Goal: Task Accomplishment & Management: Manage account settings

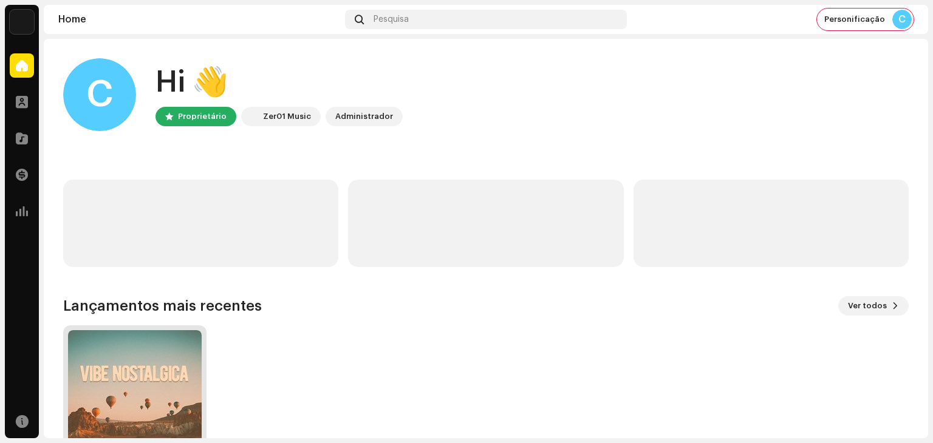
click at [143, 375] on img at bounding box center [135, 397] width 134 height 134
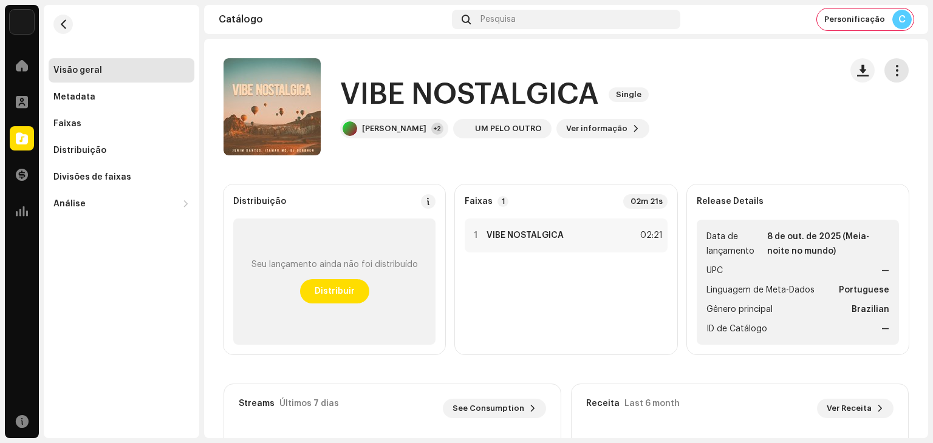
click at [891, 67] on span "button" at bounding box center [897, 71] width 12 height 10
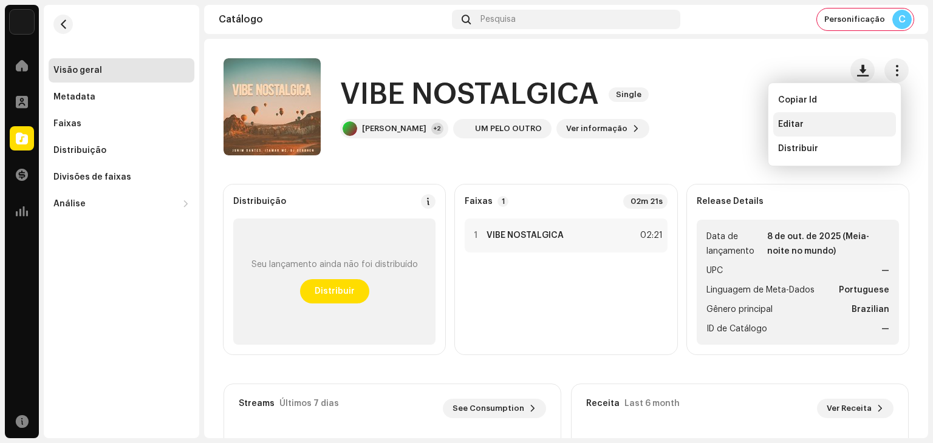
click at [816, 123] on div "Editar" at bounding box center [834, 125] width 113 height 10
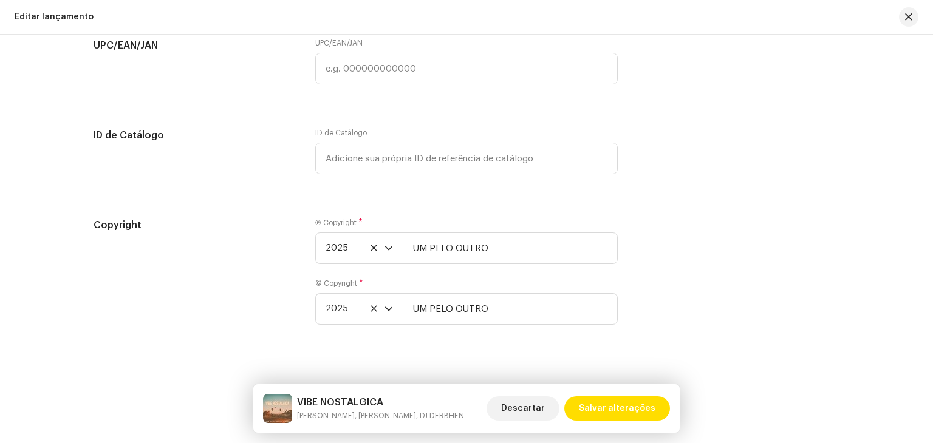
scroll to position [2211, 0]
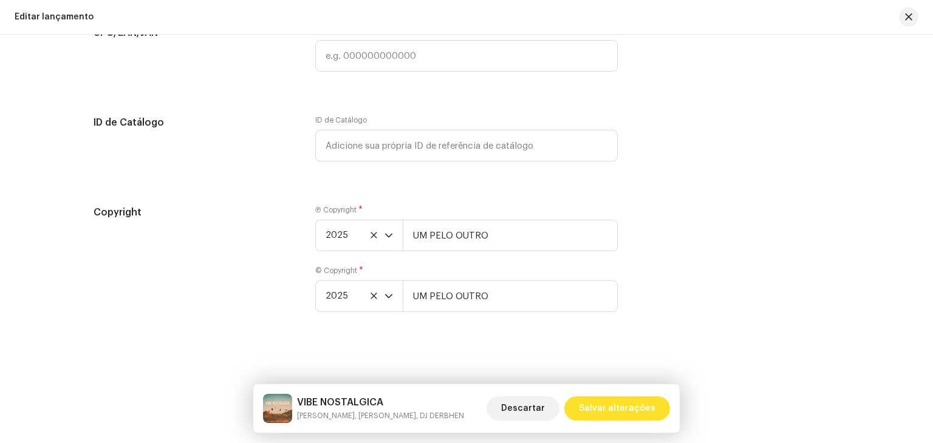
click at [627, 411] on span "Salvar alterações" at bounding box center [617, 409] width 77 height 24
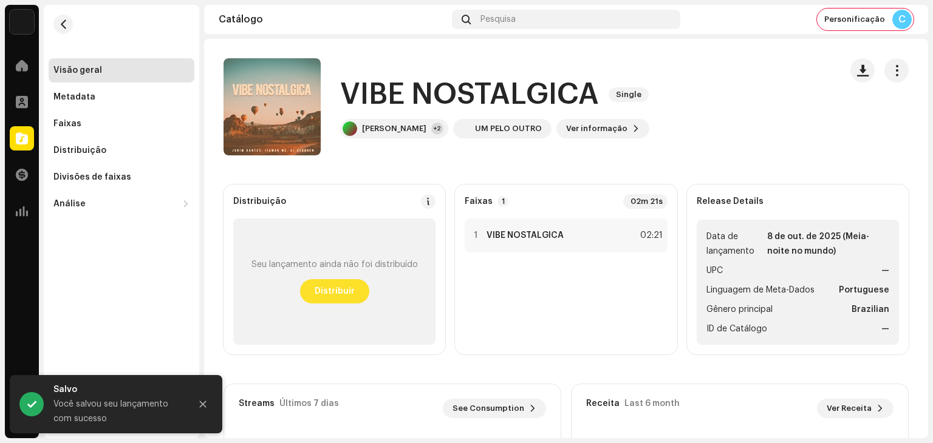
click at [330, 289] on span "Distribuir" at bounding box center [335, 291] width 40 height 24
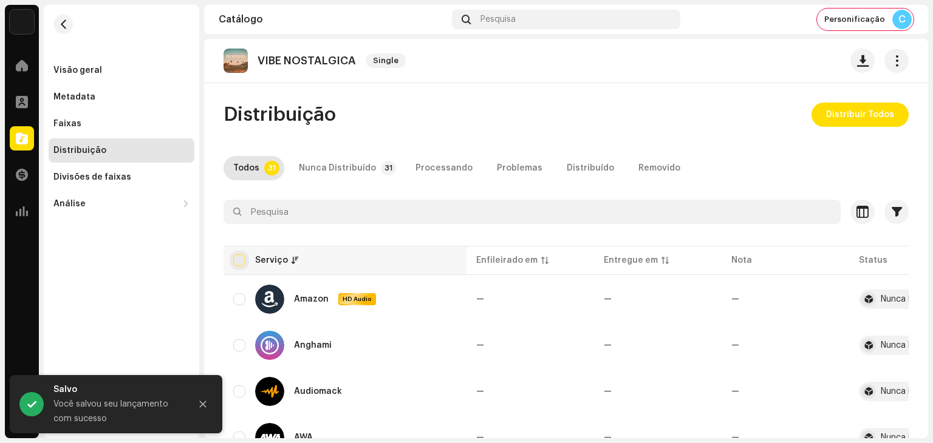
click at [238, 256] on input "checkbox" at bounding box center [239, 260] width 12 height 12
checkbox input "true"
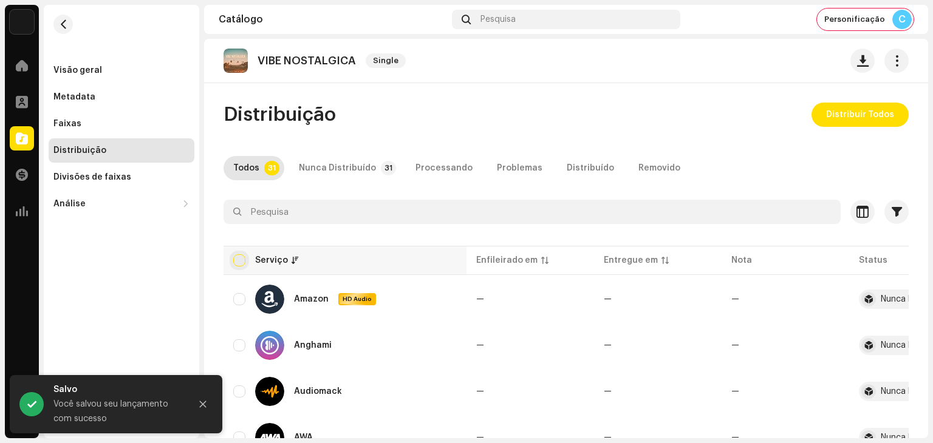
checkbox input "true"
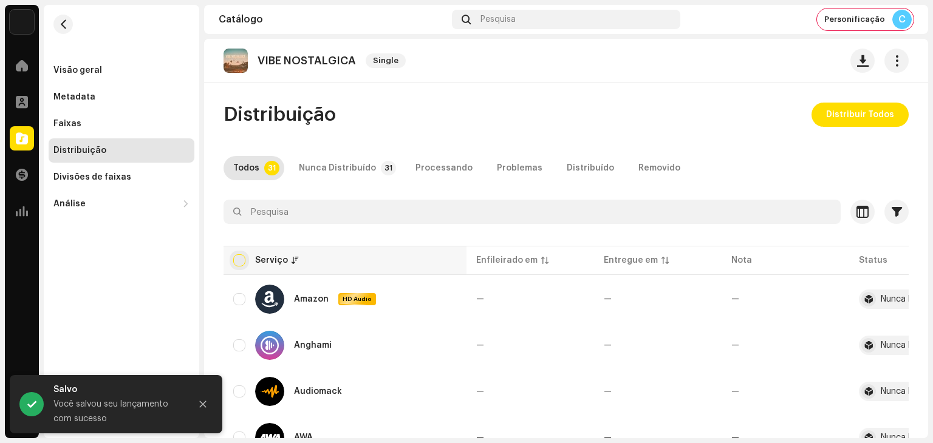
checkbox input "true"
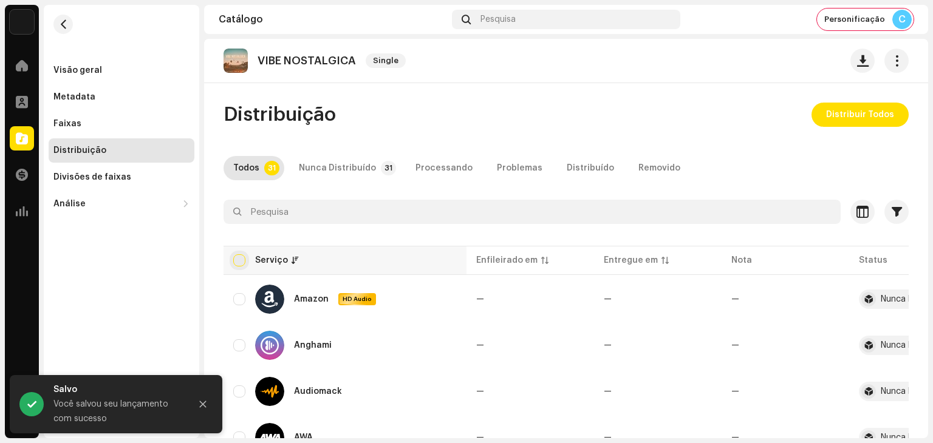
checkbox input "true"
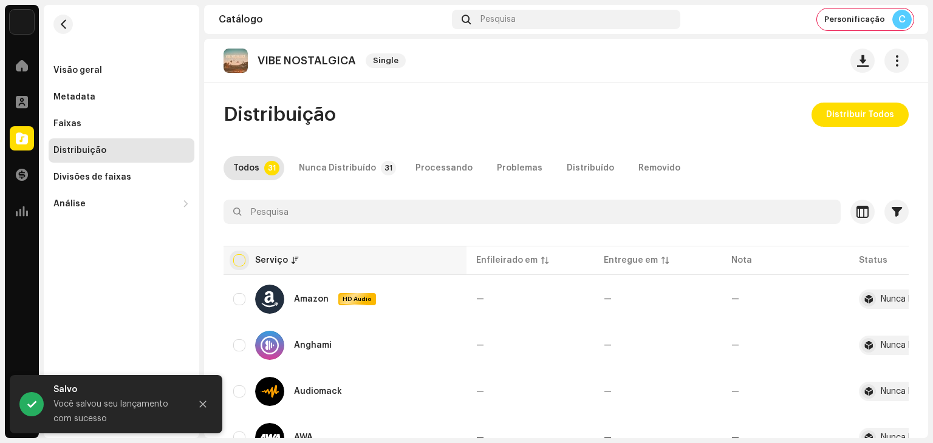
checkbox input "true"
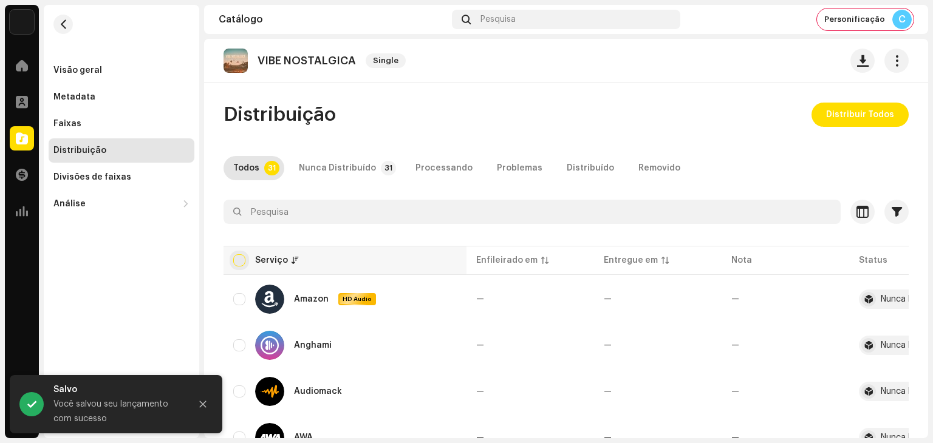
checkbox input "true"
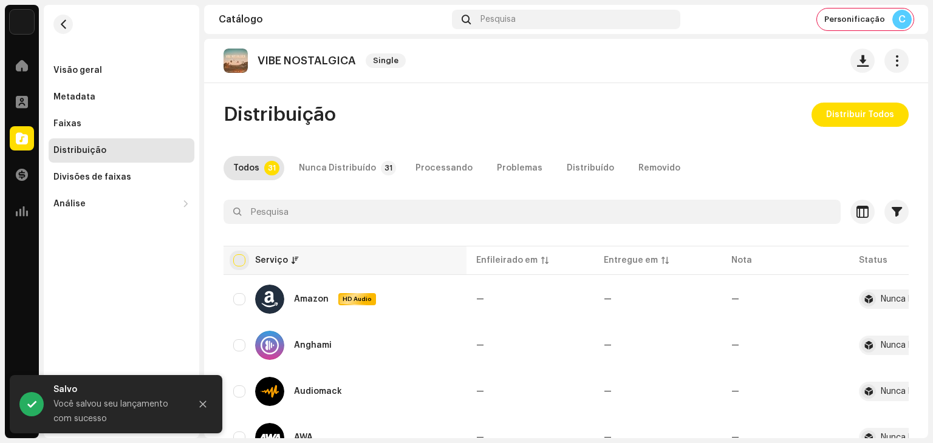
checkbox input "true"
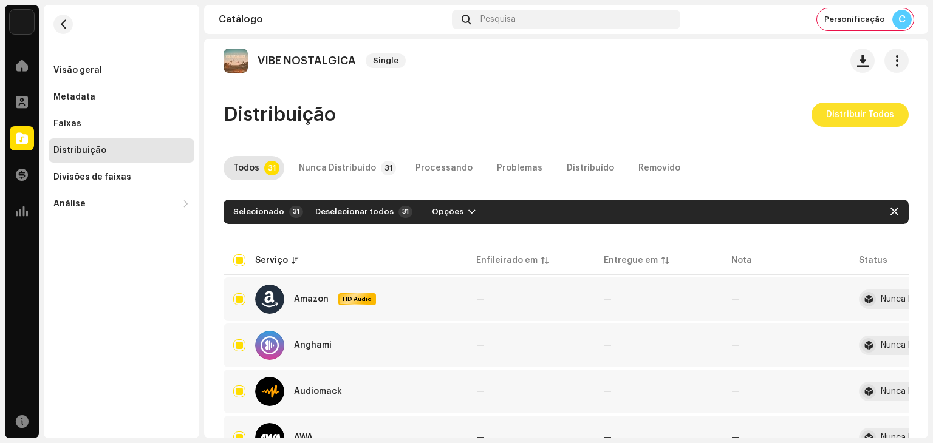
click at [861, 116] on span "Distribuir Todos" at bounding box center [860, 115] width 68 height 24
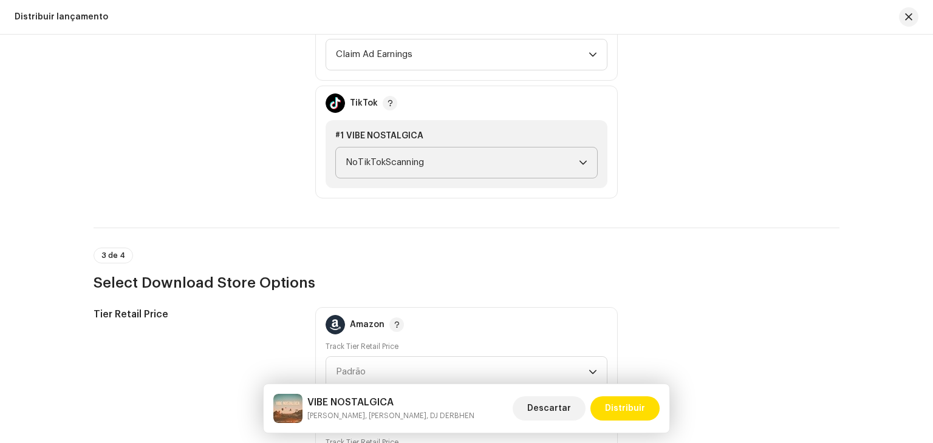
scroll to position [1472, 0]
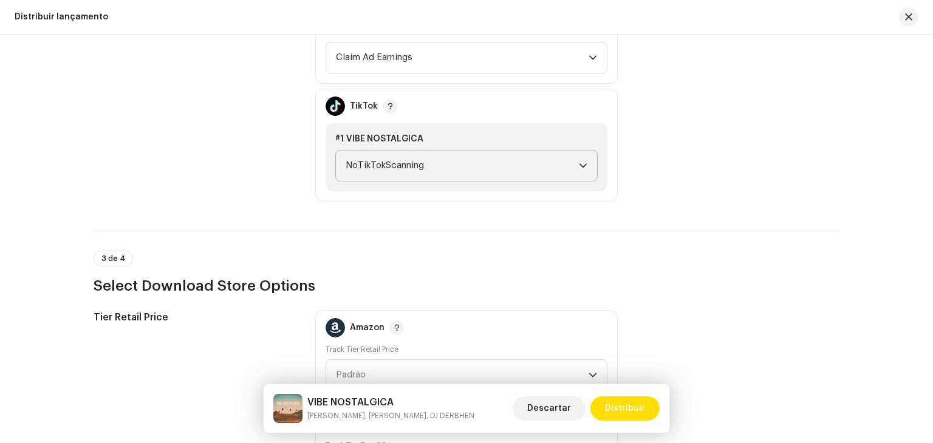
click at [435, 159] on span "NoTikTokScanning" at bounding box center [462, 166] width 233 height 30
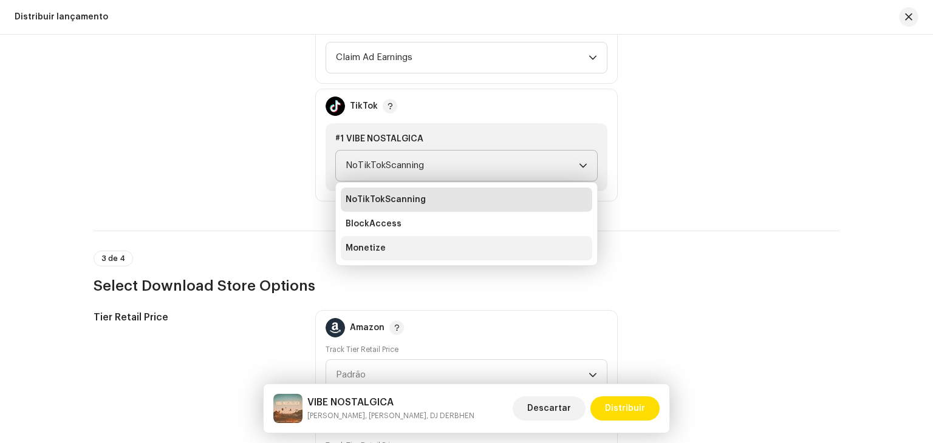
click at [398, 246] on li "Monetize" at bounding box center [466, 248] width 251 height 24
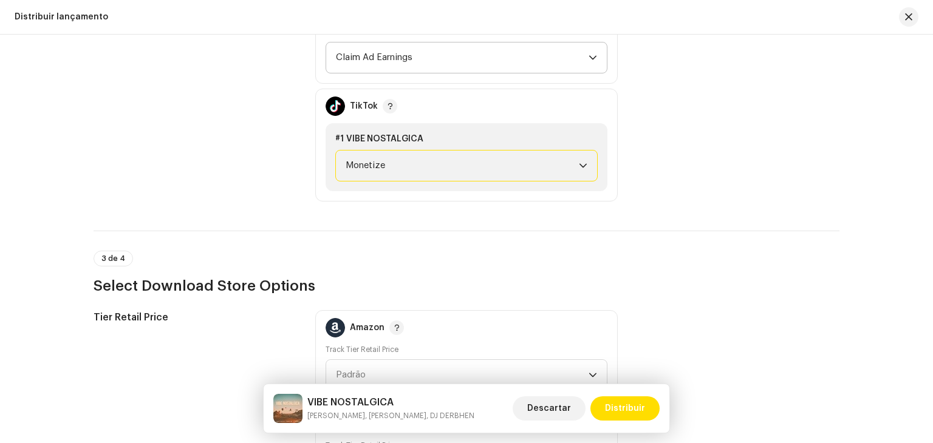
click at [588, 54] on icon "dropdown trigger" at bounding box center [592, 57] width 9 height 9
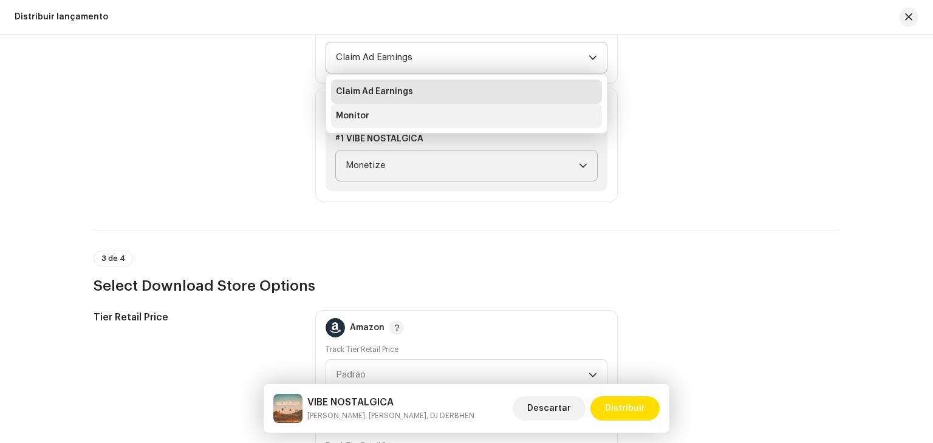
click at [420, 107] on li "Monitor" at bounding box center [466, 116] width 271 height 24
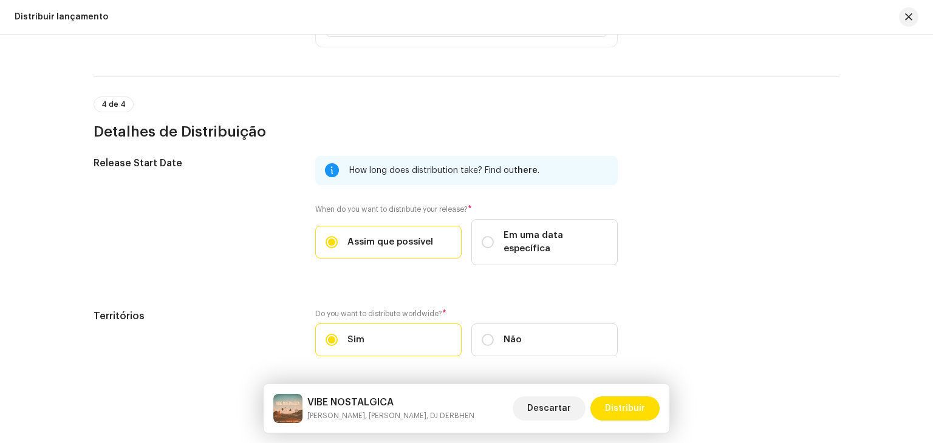
scroll to position [1952, 0]
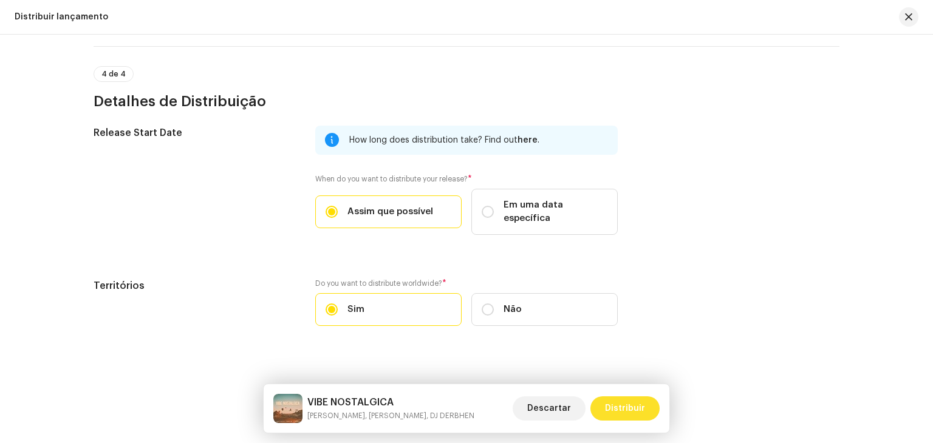
click at [626, 408] on span "Distribuir" at bounding box center [625, 409] width 40 height 24
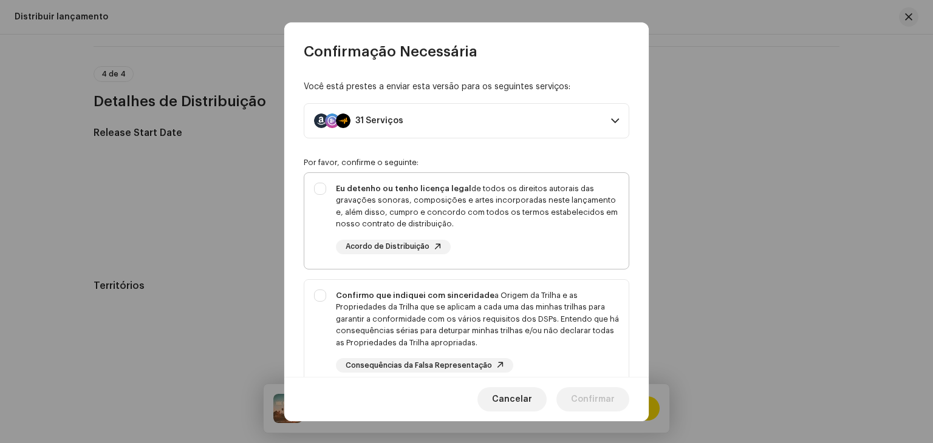
click at [311, 203] on div "Eu detenho ou tenho licença legal de todos os direitos autorais das gravações s…" at bounding box center [466, 218] width 324 height 91
checkbox input "true"
click at [334, 290] on div "Confirmo que indiquei com sinceridade a Origem da Trilha e as Propriedades da T…" at bounding box center [466, 331] width 324 height 103
checkbox input "true"
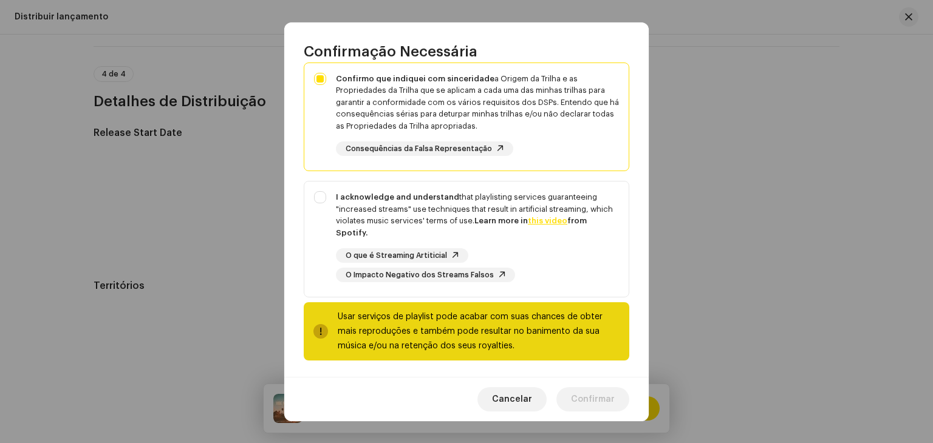
scroll to position [219, 0]
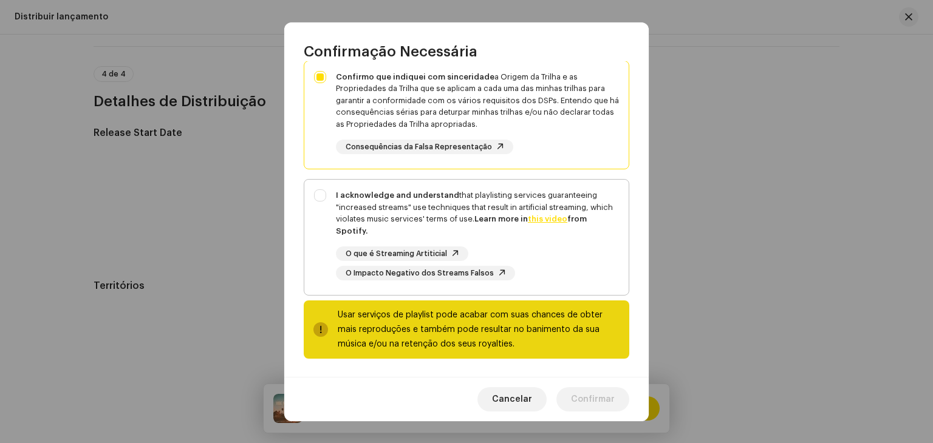
click at [327, 202] on div "I acknowledge and understand that playlisting services guaranteeing "increased …" at bounding box center [466, 235] width 324 height 111
checkbox input "true"
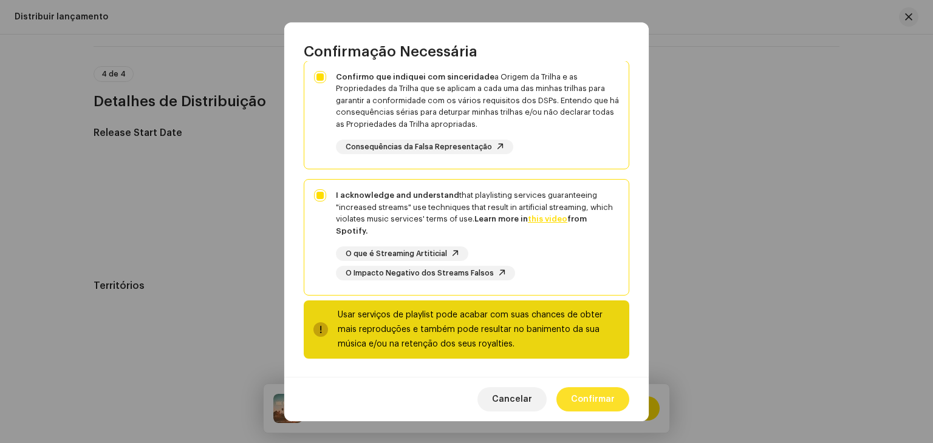
click at [598, 402] on span "Confirmar" at bounding box center [593, 399] width 44 height 24
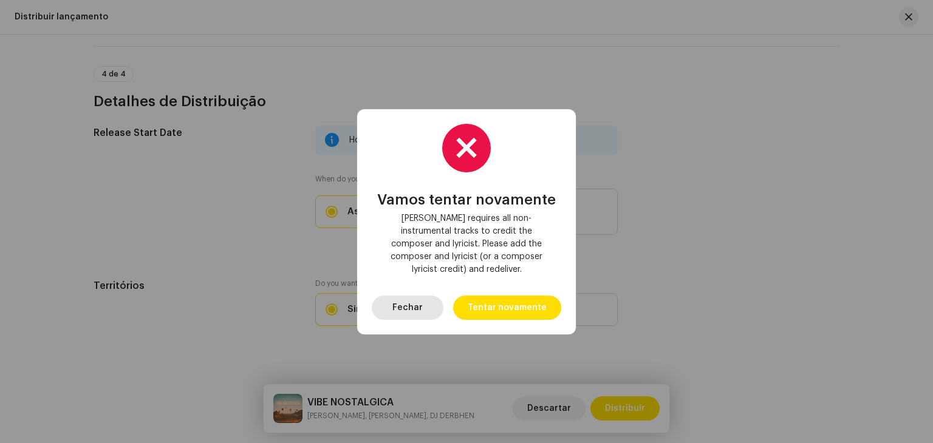
click at [427, 297] on button "Fechar" at bounding box center [408, 308] width 72 height 24
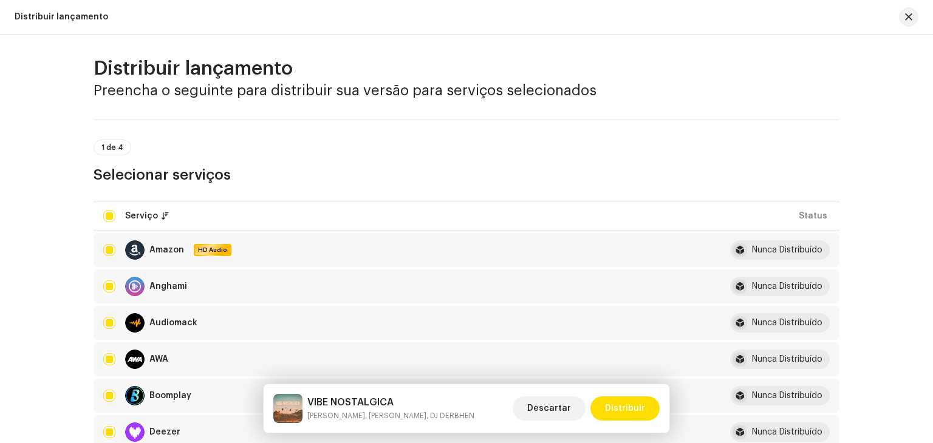
scroll to position [0, 0]
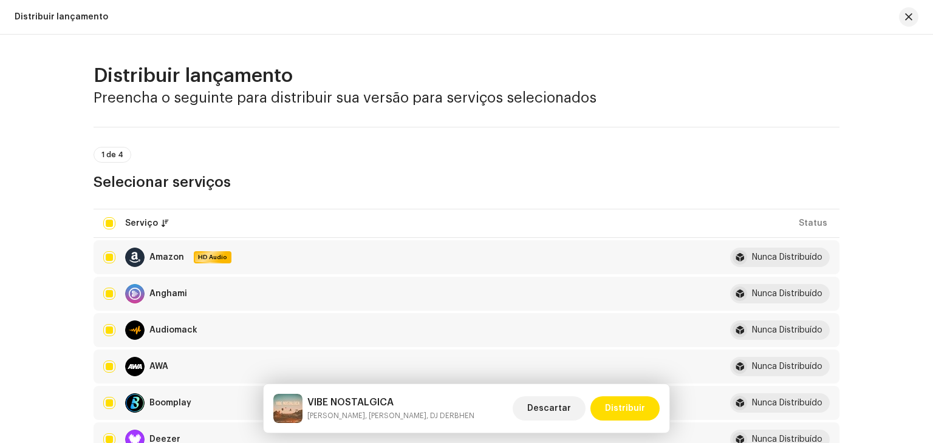
click at [905, 13] on span "button" at bounding box center [908, 17] width 7 height 10
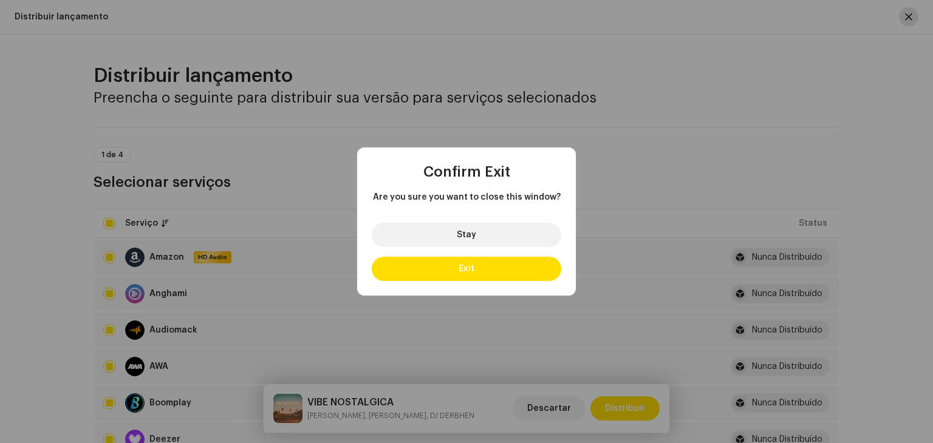
click at [905, 13] on div "Confirm Exit Are you sure you want to close this window? Stay Exit" at bounding box center [466, 221] width 933 height 443
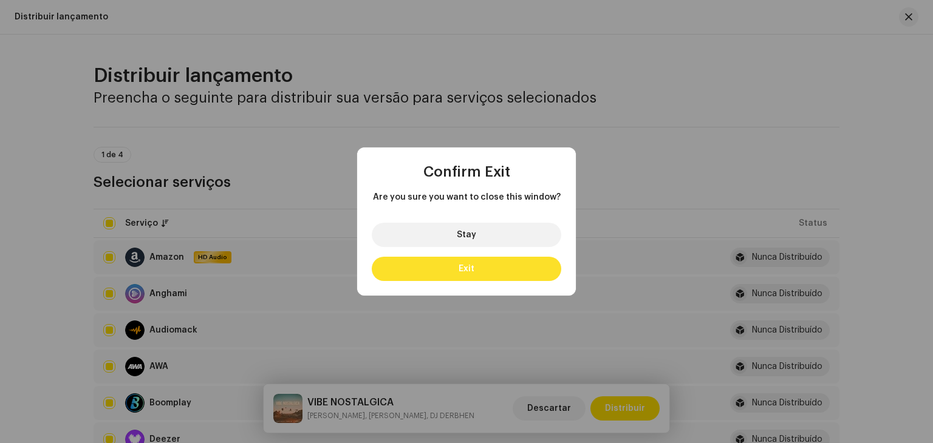
click at [453, 275] on button "Exit" at bounding box center [466, 269] width 189 height 24
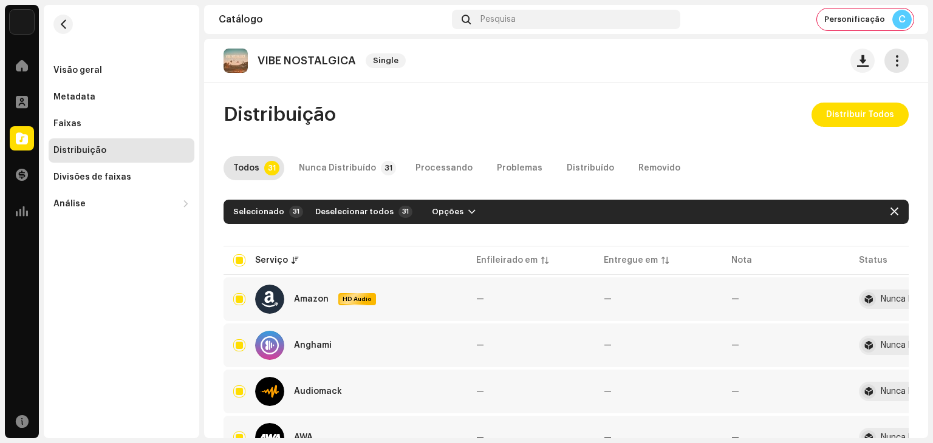
click at [897, 54] on button "button" at bounding box center [896, 61] width 24 height 24
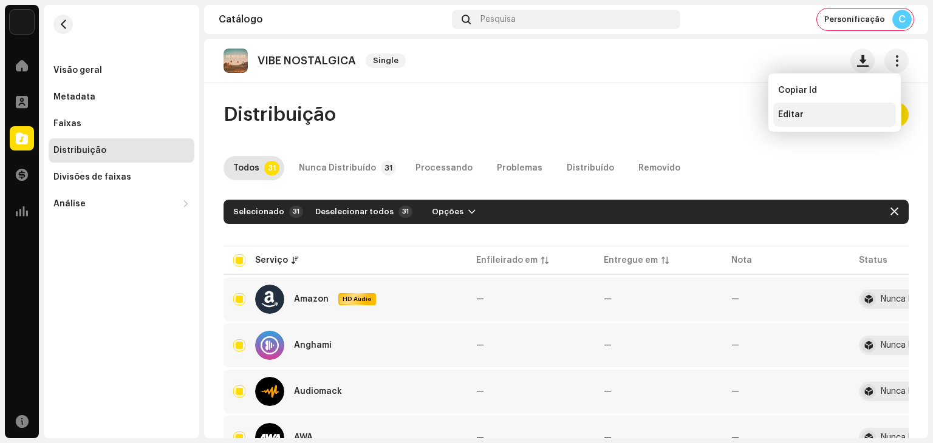
click at [816, 115] on div "Editar" at bounding box center [834, 115] width 113 height 10
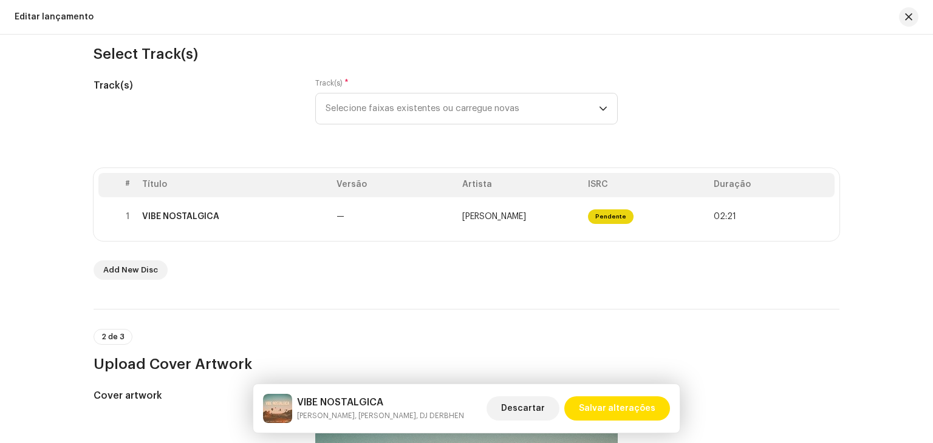
scroll to position [182, 0]
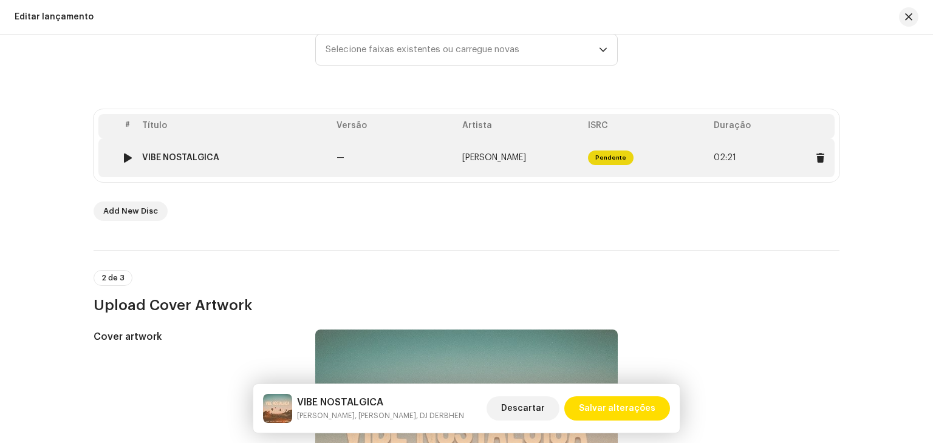
click at [471, 163] on td "[PERSON_NAME]" at bounding box center [520, 157] width 126 height 39
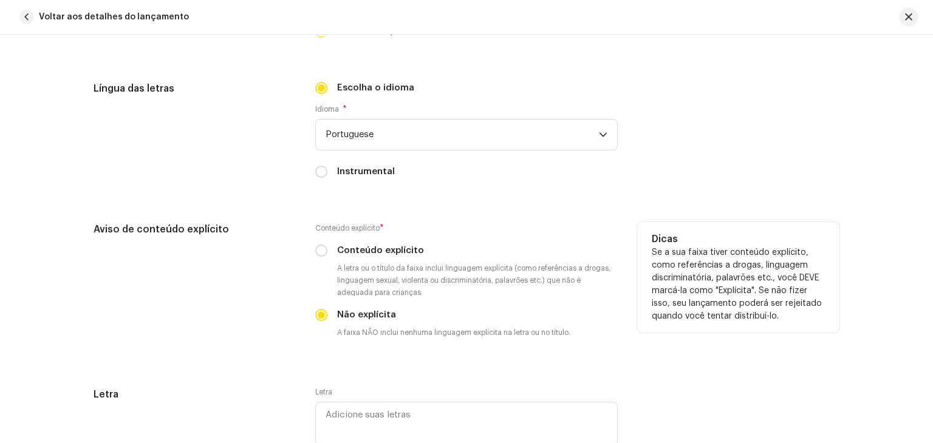
scroll to position [2186, 0]
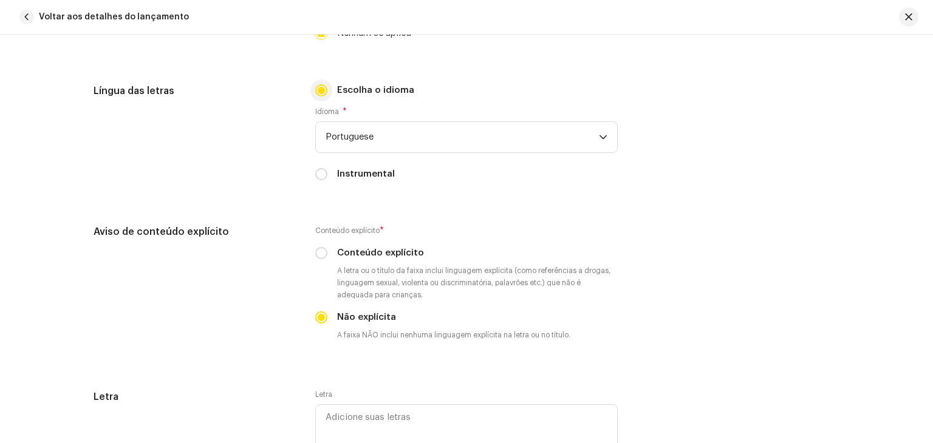
click at [316, 90] on input "Escolha o idioma" at bounding box center [321, 90] width 12 height 12
click at [330, 174] on div "Instrumental" at bounding box center [466, 174] width 302 height 13
click at [318, 172] on input "Instrumental" at bounding box center [321, 174] width 12 height 12
radio input "true"
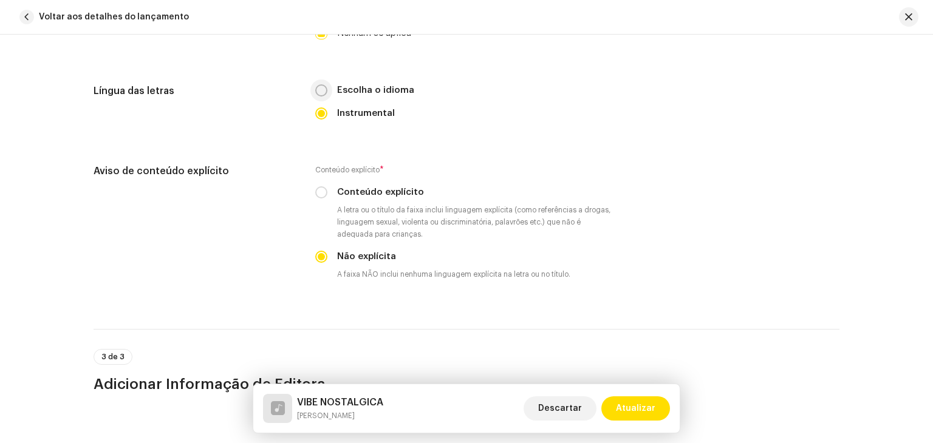
click at [319, 92] on input "Escolha o idioma" at bounding box center [321, 90] width 12 height 12
radio input "true"
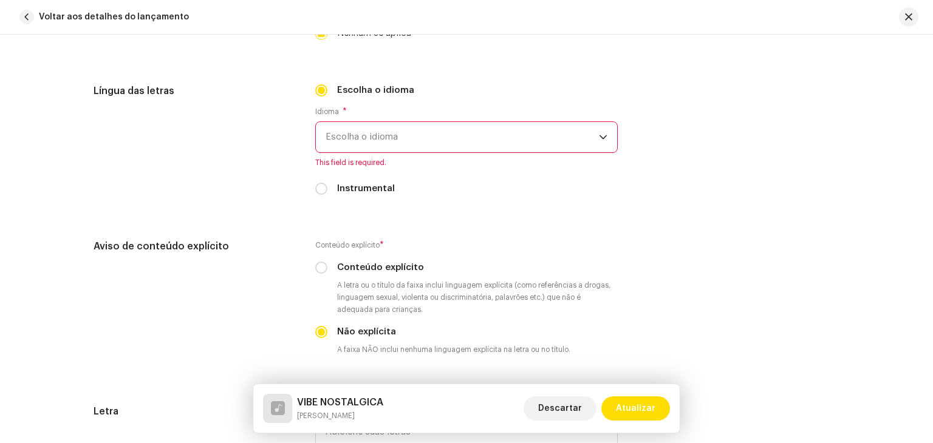
click at [278, 210] on div "Língua das letras" at bounding box center [195, 147] width 202 height 126
click at [370, 138] on span "Escolha o idioma" at bounding box center [462, 137] width 273 height 30
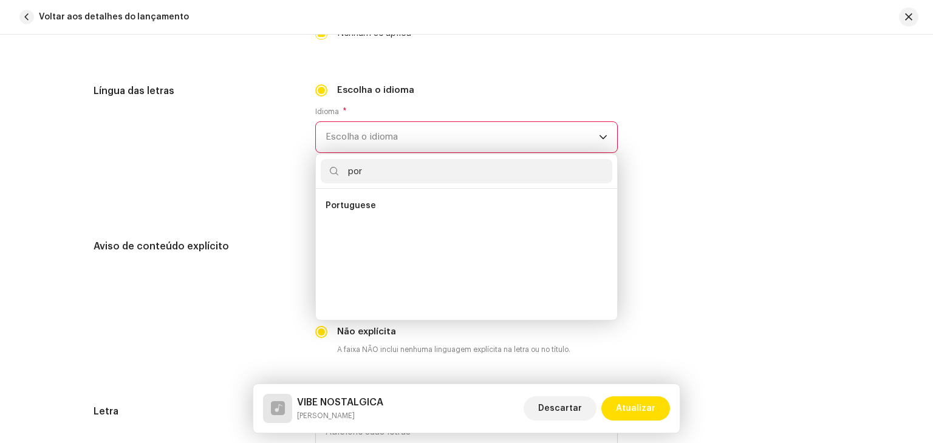
scroll to position [0, 0]
type input "por"
click at [387, 199] on li "Portuguese" at bounding box center [467, 206] width 292 height 24
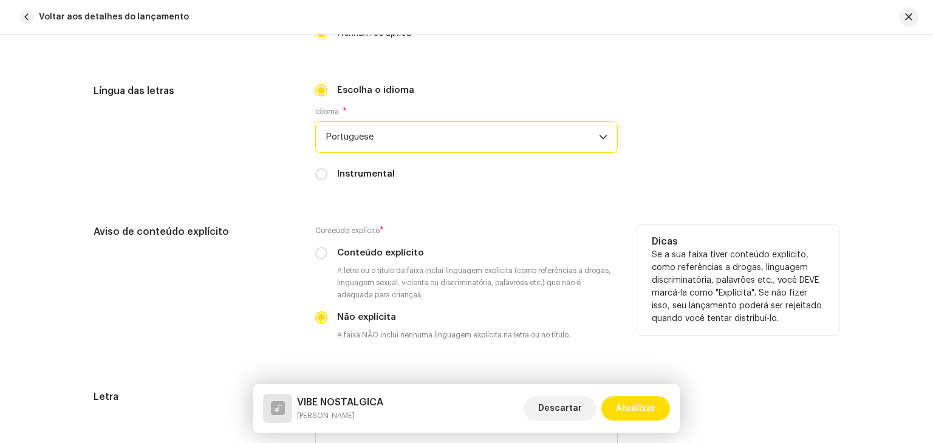
click at [812, 242] on h5 "Dicas" at bounding box center [738, 241] width 173 height 15
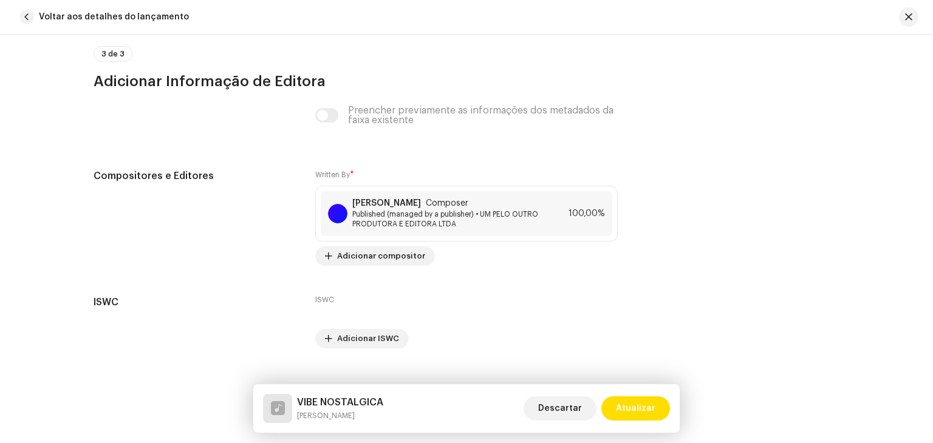
scroll to position [2678, 0]
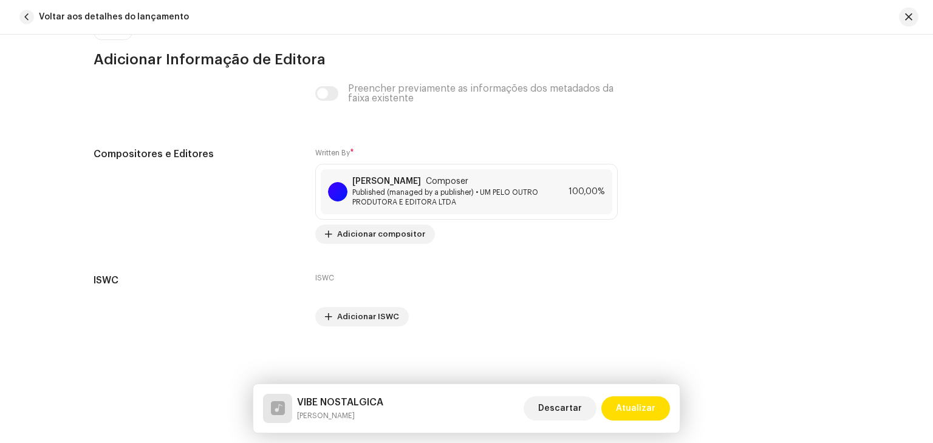
click at [647, 408] on span "Atualizar" at bounding box center [635, 409] width 39 height 24
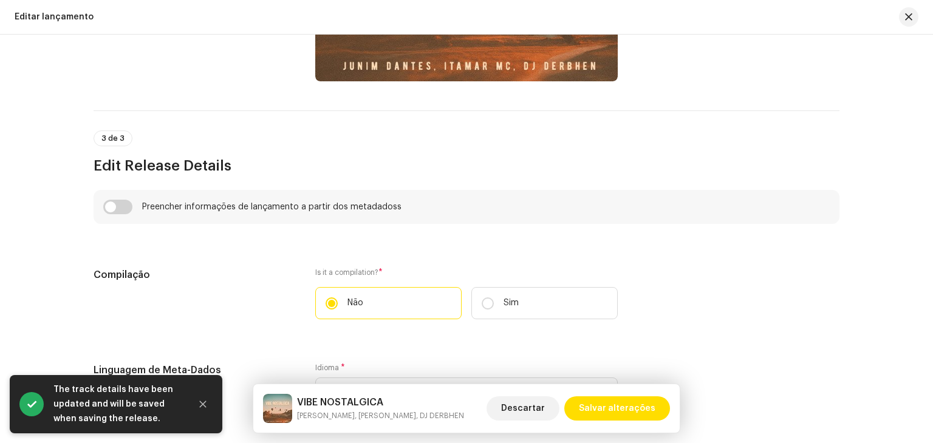
scroll to position [789, 0]
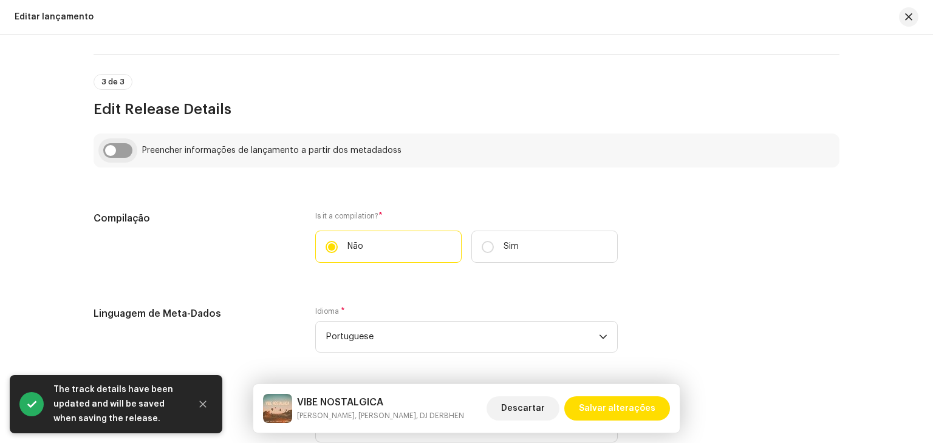
click at [115, 151] on input "checkbox" at bounding box center [117, 150] width 29 height 15
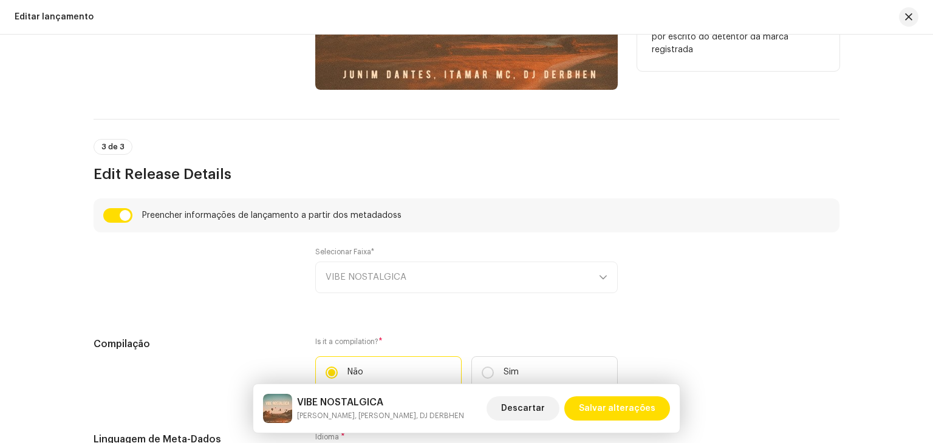
scroll to position [729, 0]
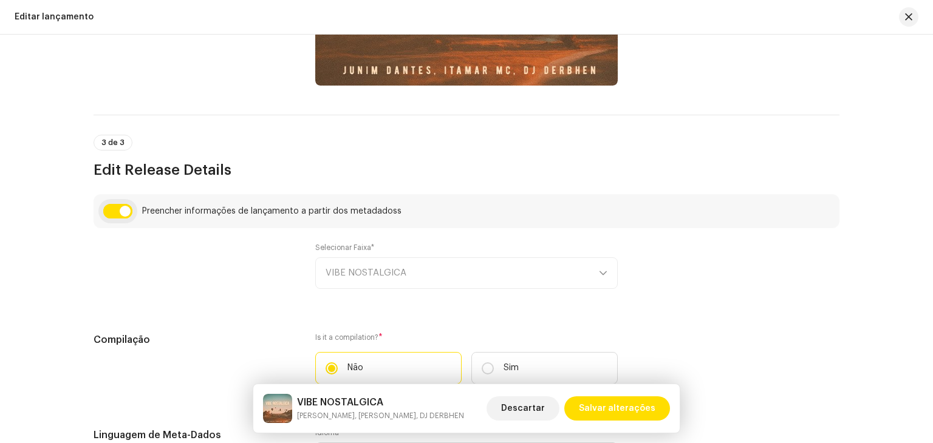
click at [120, 211] on input "checkbox" at bounding box center [117, 211] width 29 height 15
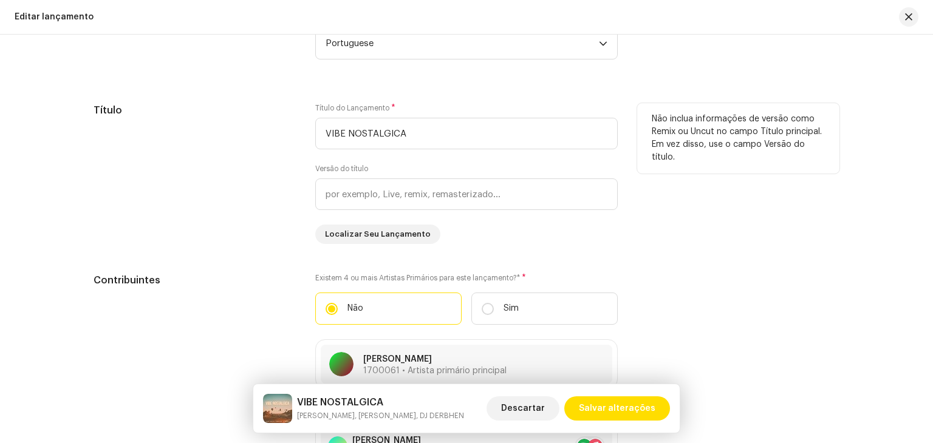
scroll to position [850, 0]
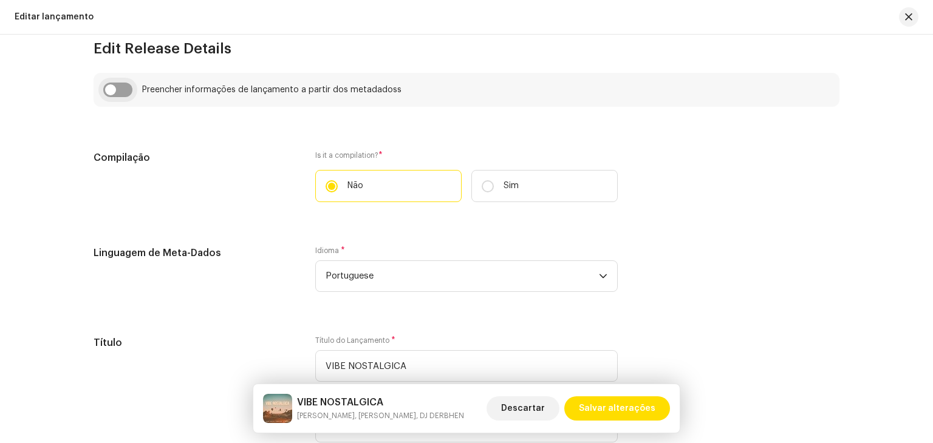
click at [124, 89] on input "checkbox" at bounding box center [117, 90] width 29 height 15
checkbox input "true"
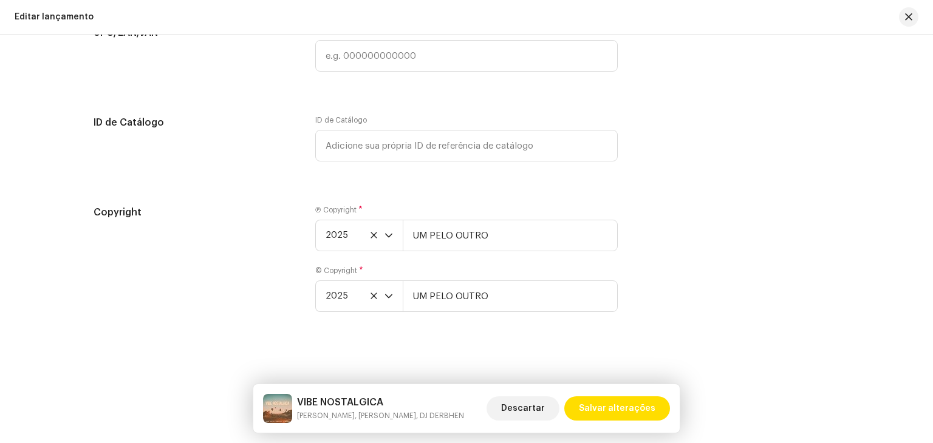
scroll to position [2272, 0]
click at [627, 408] on span "Salvar alterações" at bounding box center [617, 409] width 77 height 24
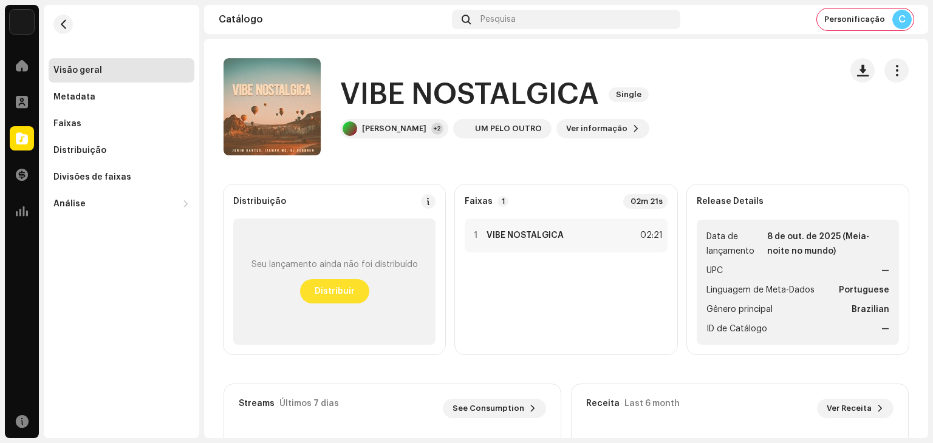
click at [335, 292] on span "Distribuir" at bounding box center [335, 291] width 40 height 24
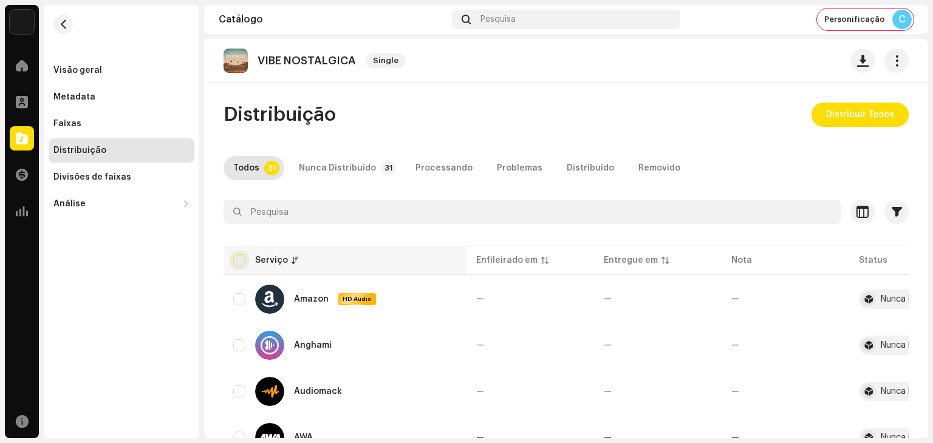
click at [242, 260] on input "checkbox" at bounding box center [239, 260] width 12 height 12
checkbox input "true"
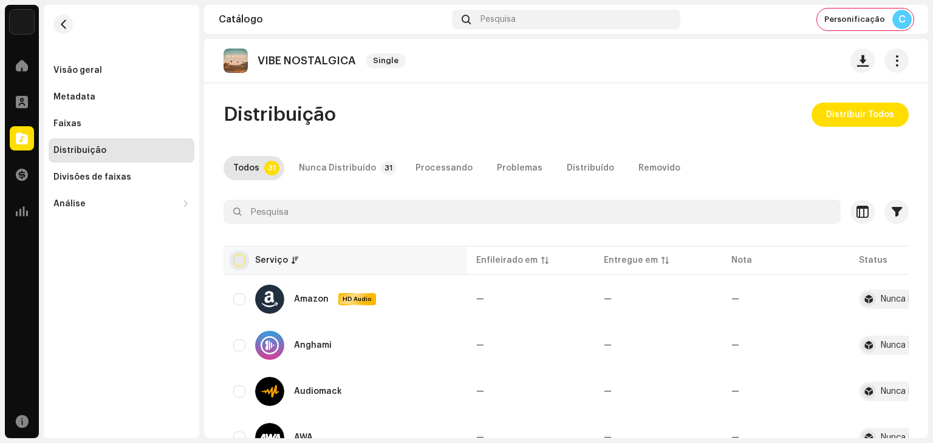
checkbox input "true"
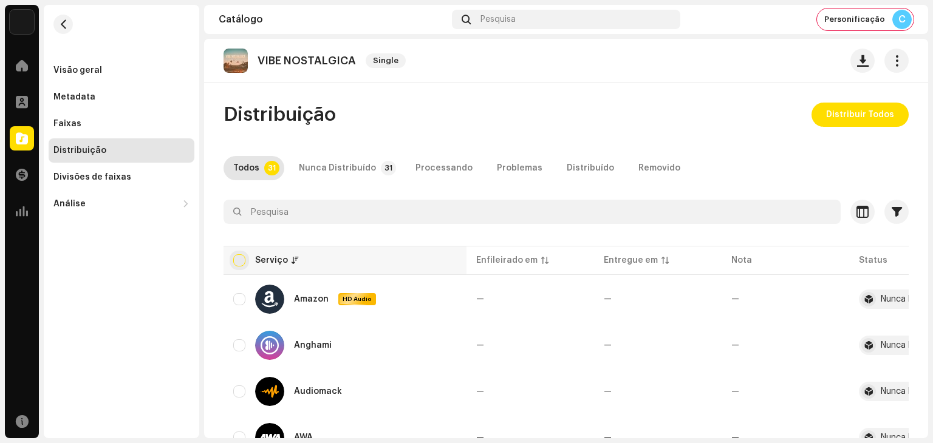
checkbox input "true"
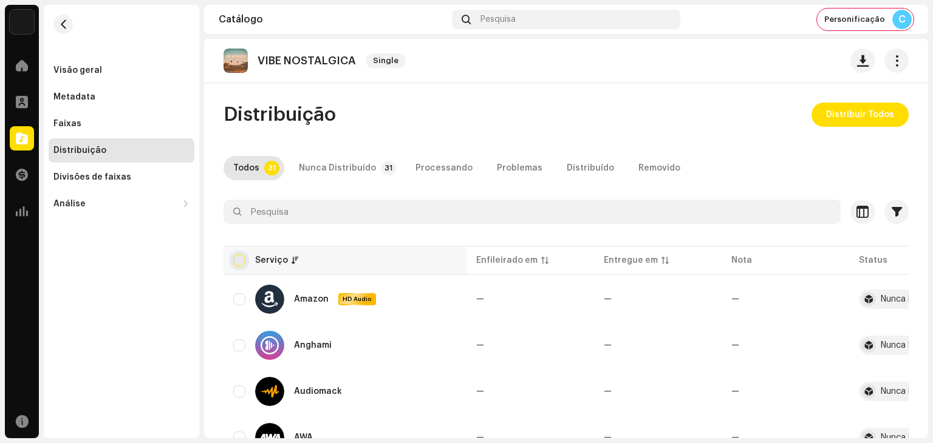
checkbox input "true"
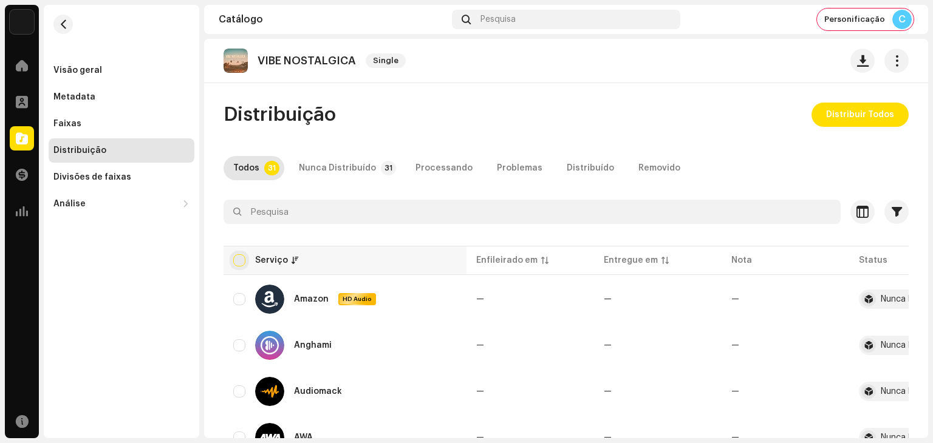
checkbox input "true"
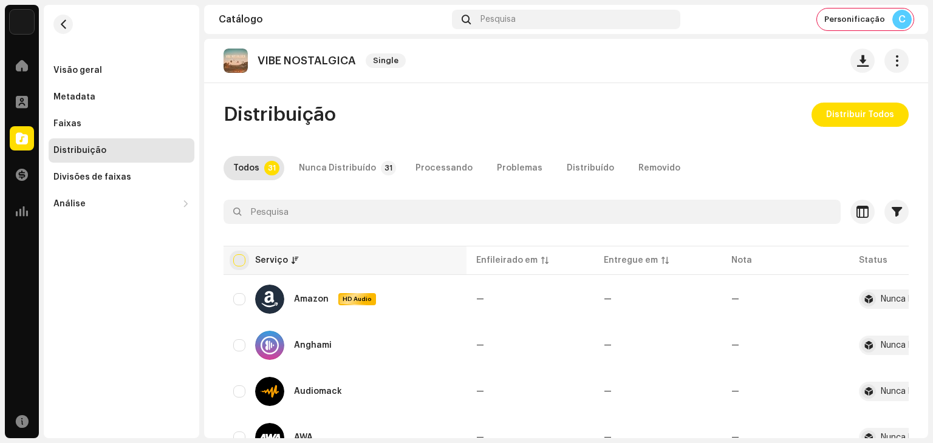
checkbox input "true"
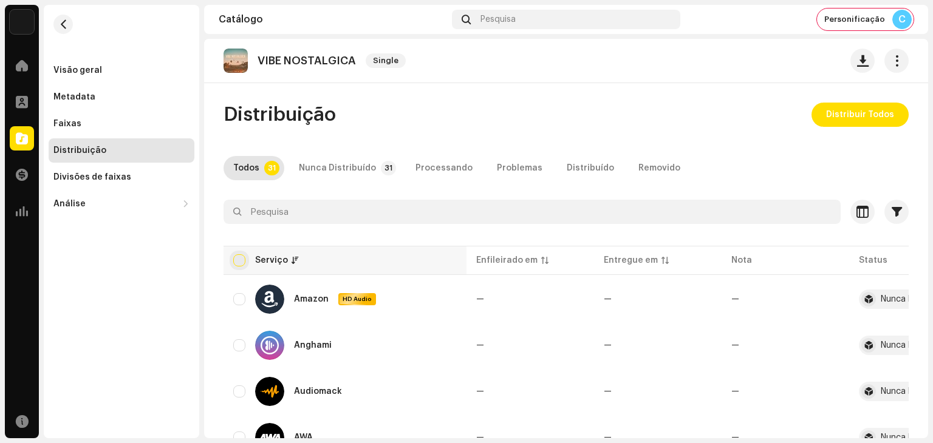
checkbox input "true"
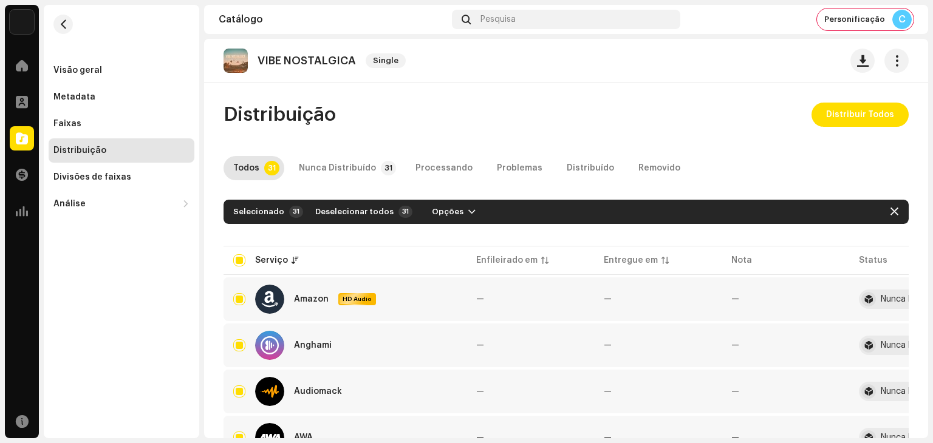
drag, startPoint x: 929, startPoint y: 112, endPoint x: 926, endPoint y: 117, distance: 6.3
click at [926, 117] on div "UM PELO OUTRO Home Perfil Catálogo Transações Análise Recursos Visão geral Meta…" at bounding box center [466, 221] width 933 height 443
click at [857, 121] on span "Distribuir Todos" at bounding box center [860, 115] width 68 height 24
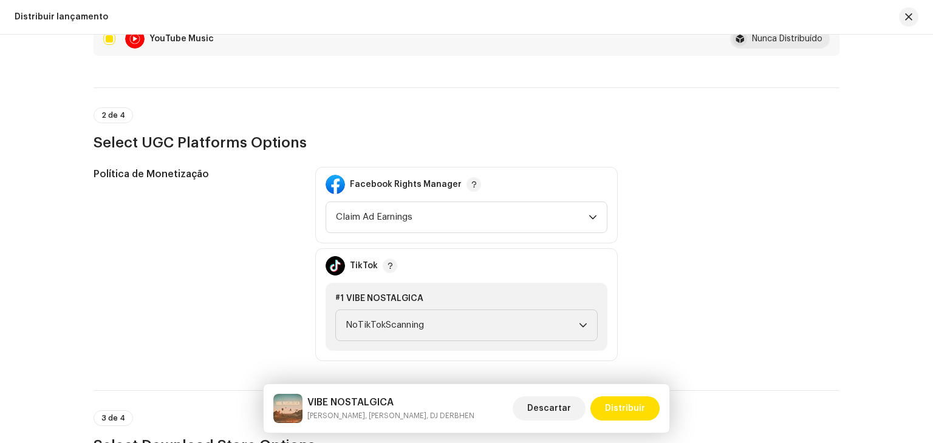
scroll to position [1430, 0]
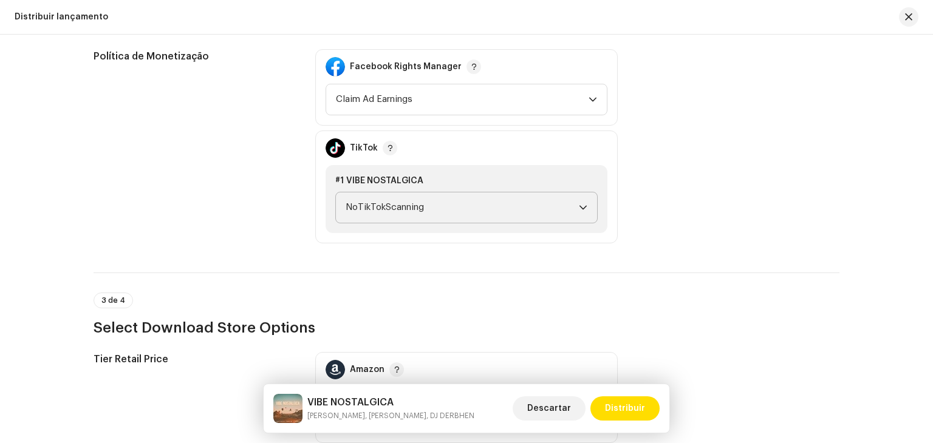
click at [519, 219] on span "NoTikTokScanning" at bounding box center [462, 208] width 233 height 30
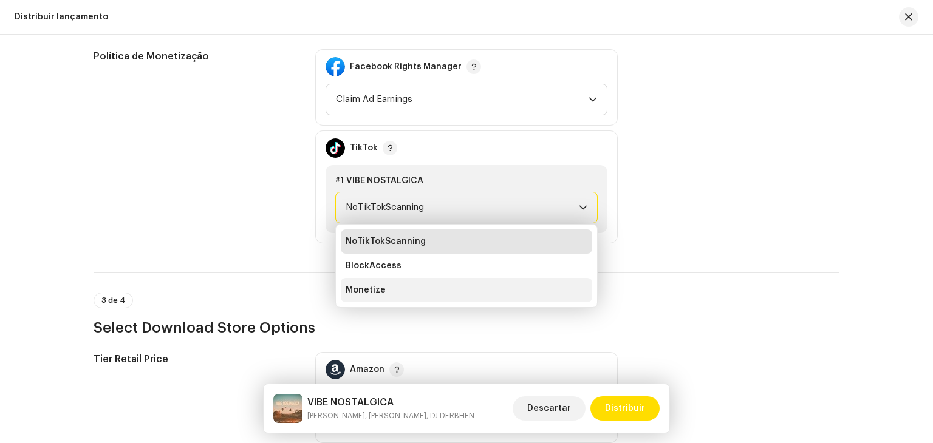
click at [375, 288] on span "Monetize" at bounding box center [366, 290] width 40 height 12
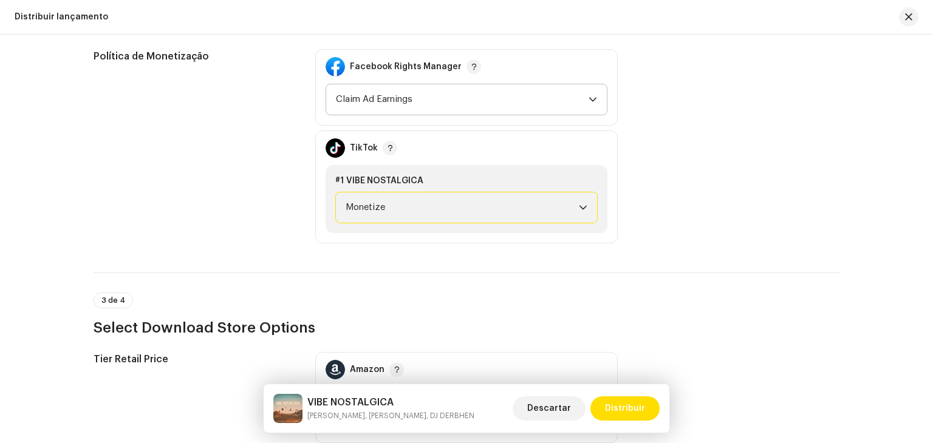
click at [409, 106] on span "Claim Ad Earnings" at bounding box center [462, 99] width 253 height 30
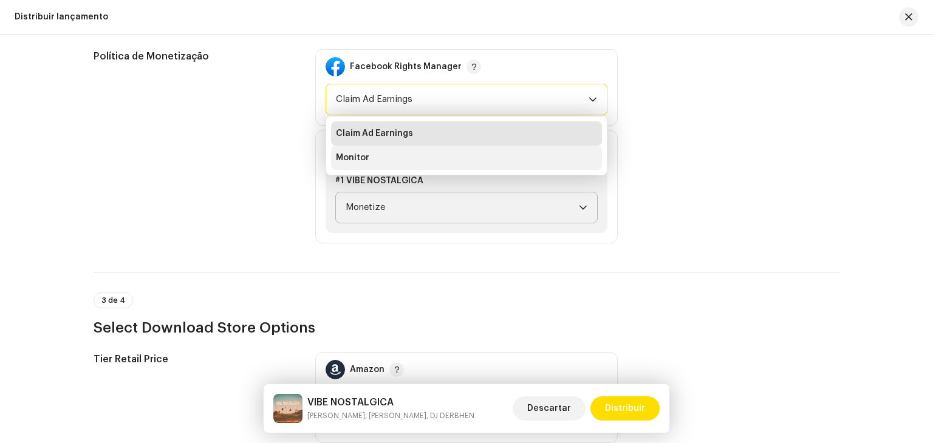
click at [401, 157] on li "Monitor" at bounding box center [466, 158] width 271 height 24
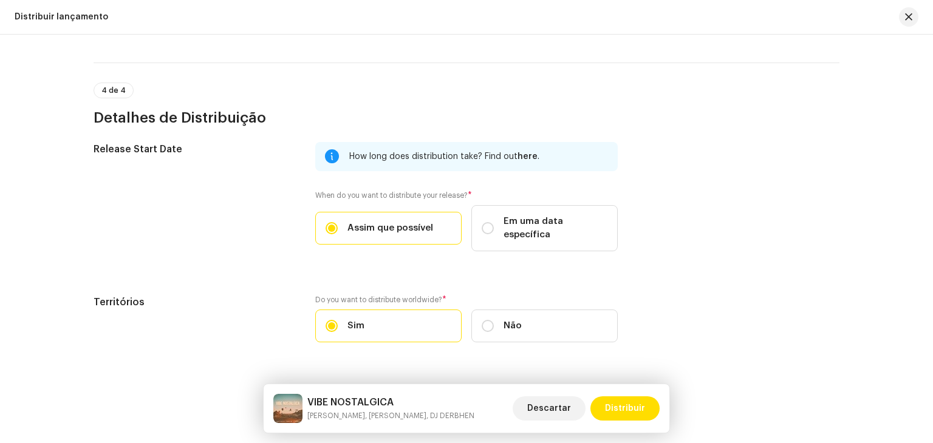
scroll to position [1952, 0]
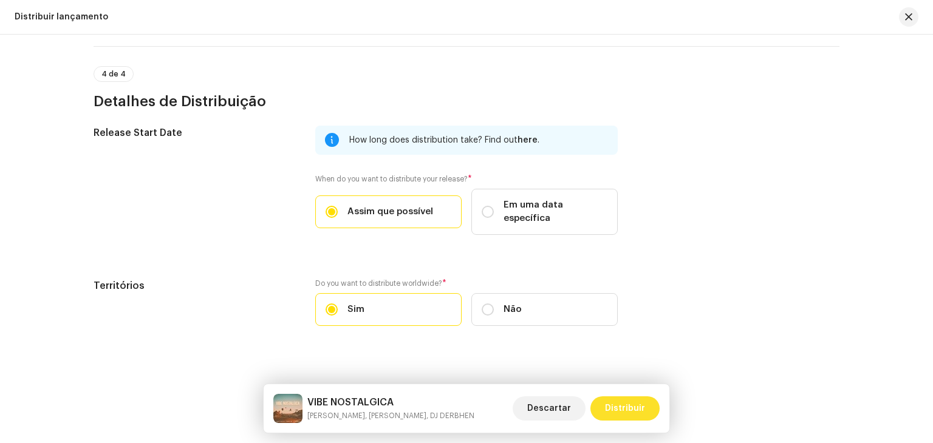
click at [621, 411] on span "Distribuir" at bounding box center [625, 409] width 40 height 24
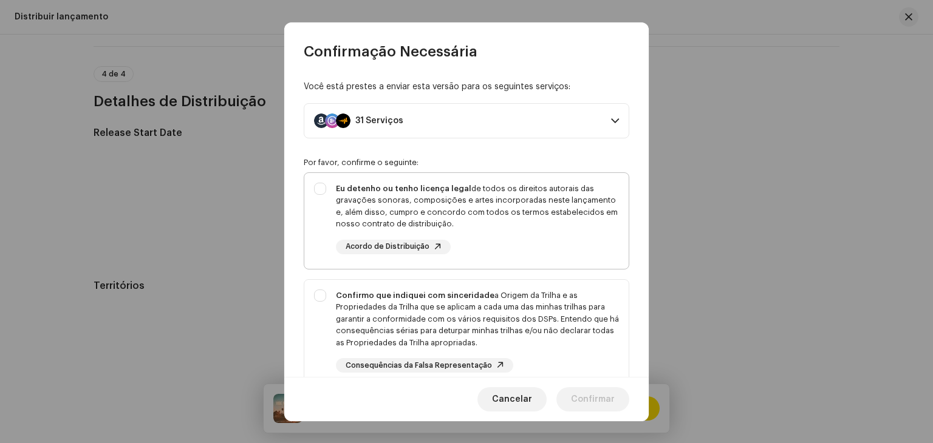
click at [332, 189] on div "Eu detenho ou tenho licença legal de todos os direitos autorais das gravações s…" at bounding box center [466, 218] width 324 height 91
checkbox input "true"
click at [328, 290] on div "Confirmo que indiquei com sinceridade a Origem da Trilha e as Propriedades da T…" at bounding box center [466, 331] width 324 height 103
checkbox input "true"
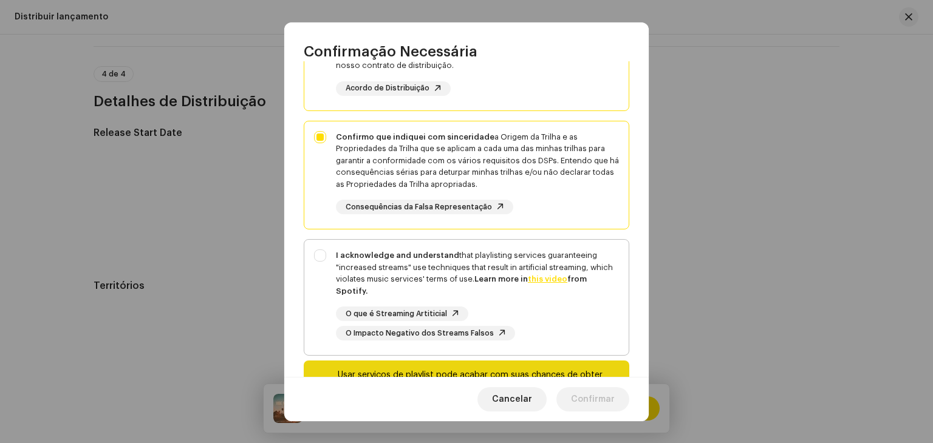
click at [321, 250] on div "I acknowledge and understand that playlisting services guaranteeing "increased …" at bounding box center [466, 295] width 324 height 111
checkbox input "true"
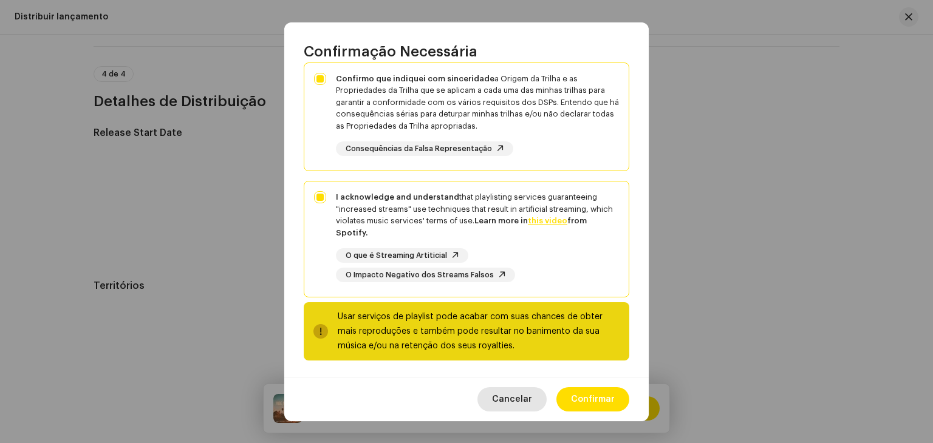
scroll to position [219, 0]
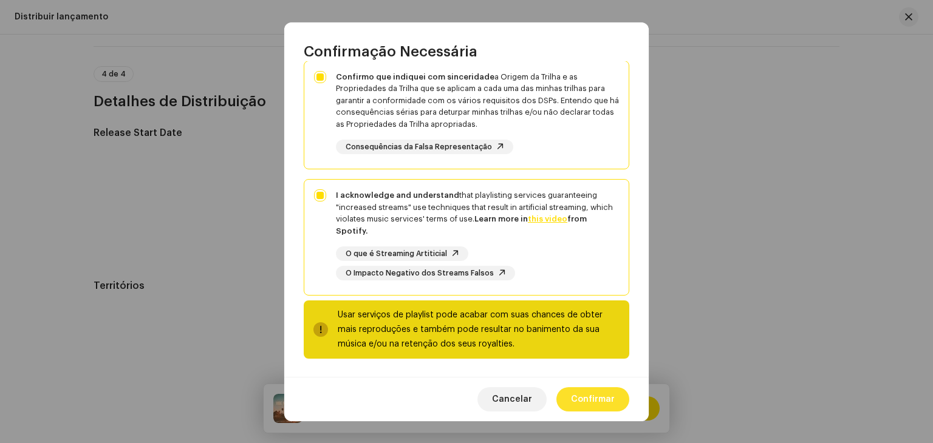
click at [588, 397] on span "Confirmar" at bounding box center [593, 399] width 44 height 24
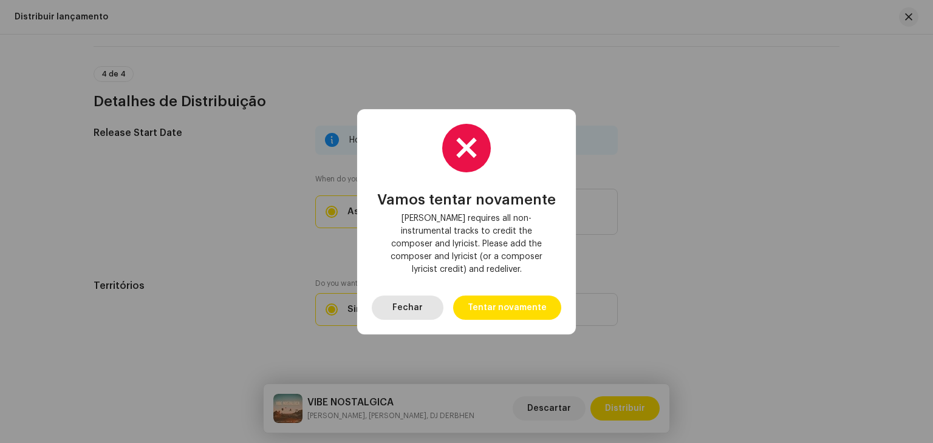
click at [420, 299] on span "Fechar" at bounding box center [407, 308] width 30 height 24
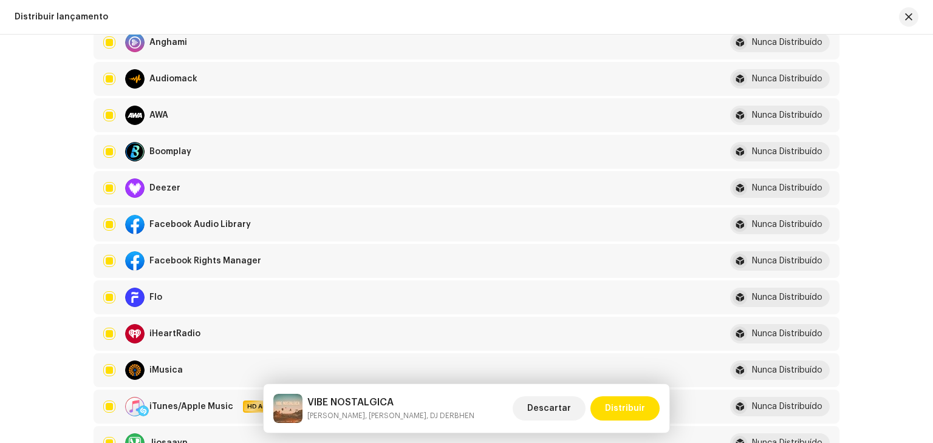
scroll to position [0, 0]
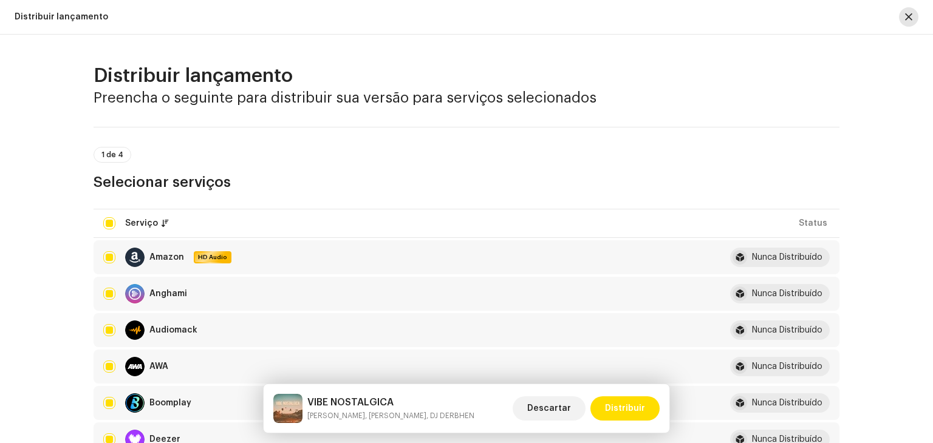
click at [916, 18] on button "button" at bounding box center [908, 16] width 19 height 19
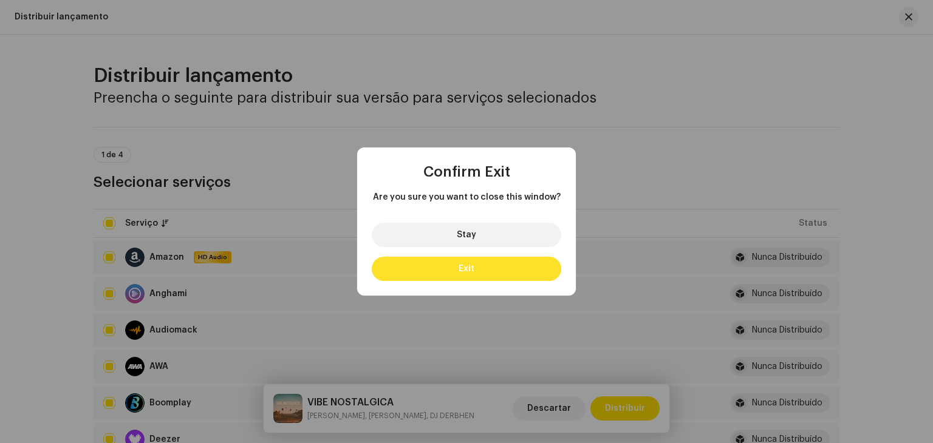
click at [463, 272] on span "Exit" at bounding box center [467, 269] width 16 height 9
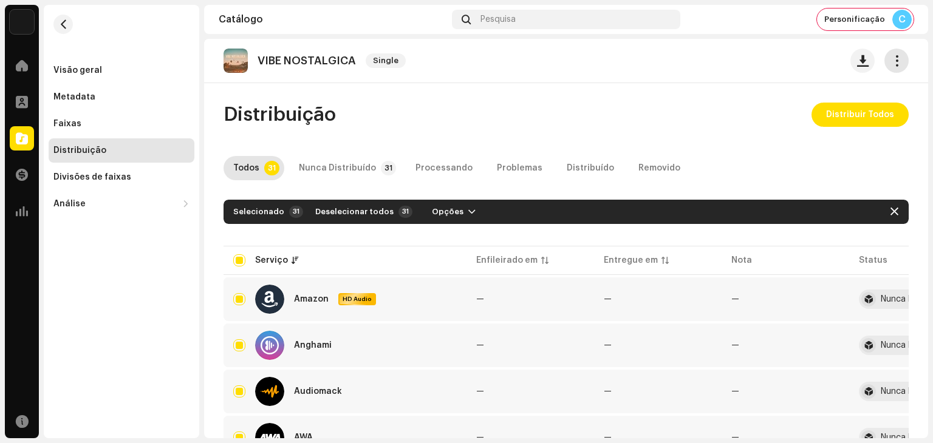
click at [885, 53] on button "button" at bounding box center [896, 61] width 24 height 24
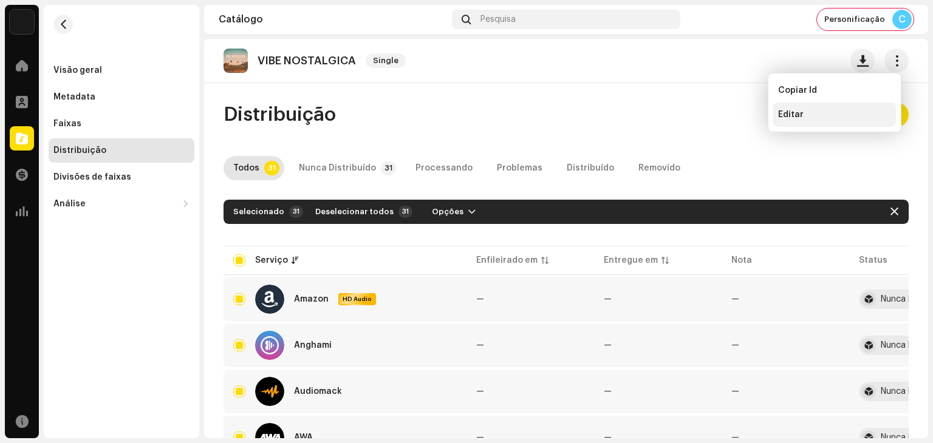
click at [810, 111] on div "Editar" at bounding box center [834, 115] width 113 height 10
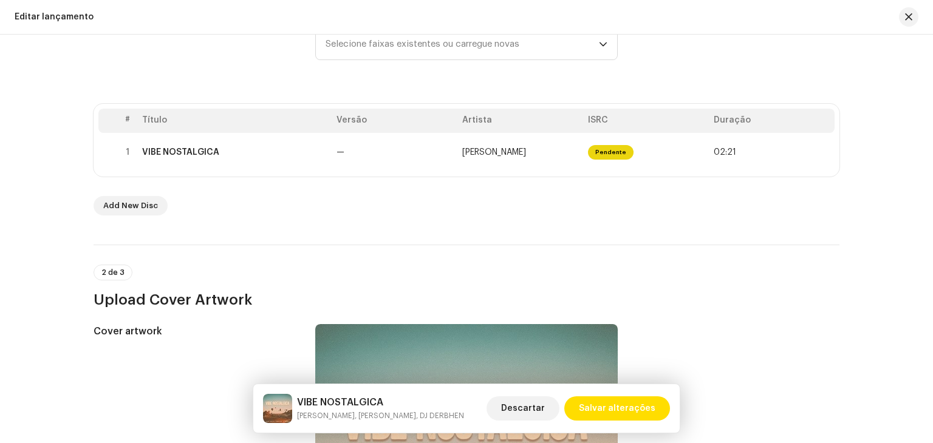
scroll to position [182, 0]
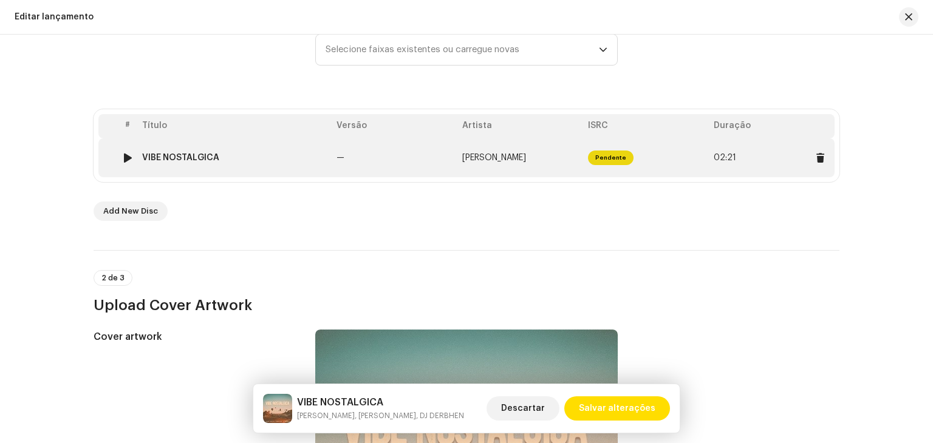
click at [434, 161] on td "—" at bounding box center [395, 157] width 126 height 39
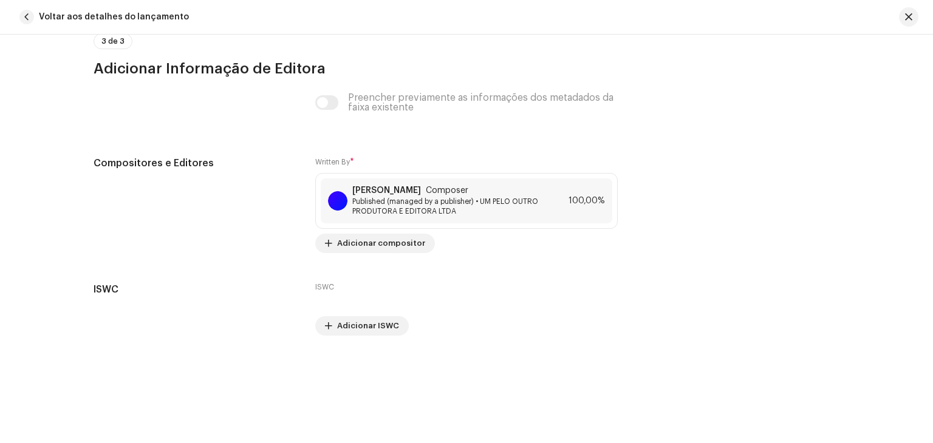
scroll to position [2672, 0]
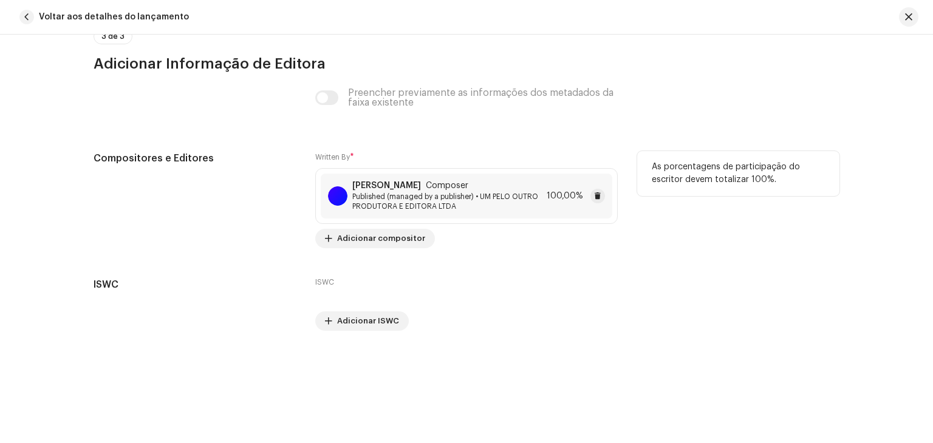
click at [479, 205] on span "Published (managed by a publisher) • UM PELO OUTRO PRODUTORA E EDITORA LTDA" at bounding box center [446, 201] width 189 height 19
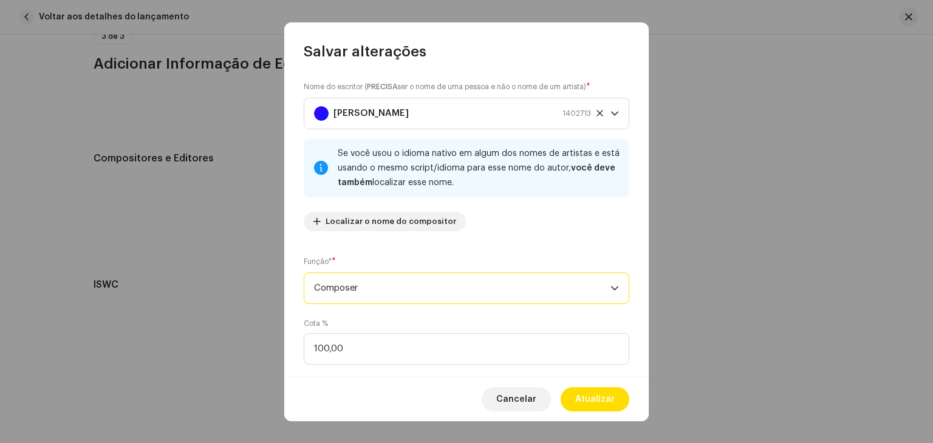
click at [445, 290] on span "Composer" at bounding box center [462, 288] width 296 height 30
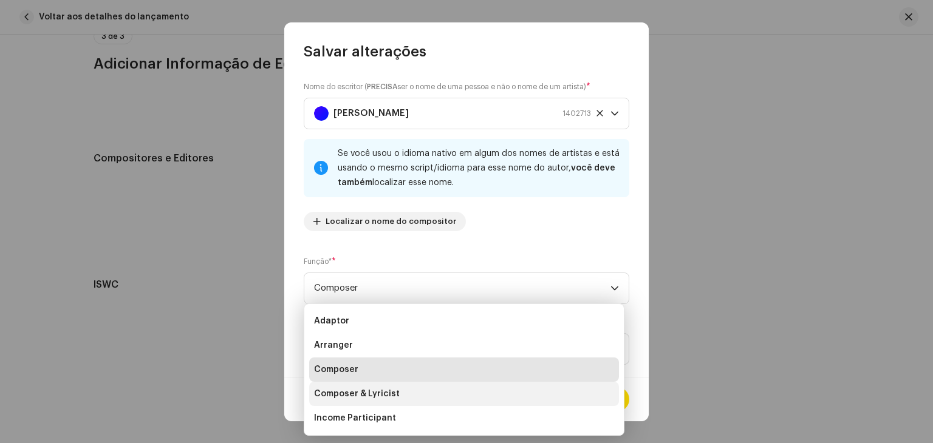
click at [355, 396] on span "Composer & Lyricist" at bounding box center [357, 394] width 86 height 12
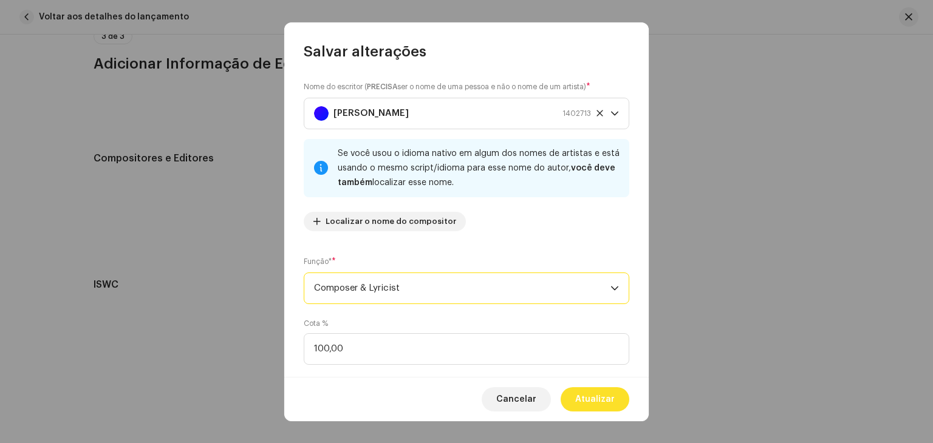
click at [599, 398] on span "Atualizar" at bounding box center [594, 399] width 39 height 24
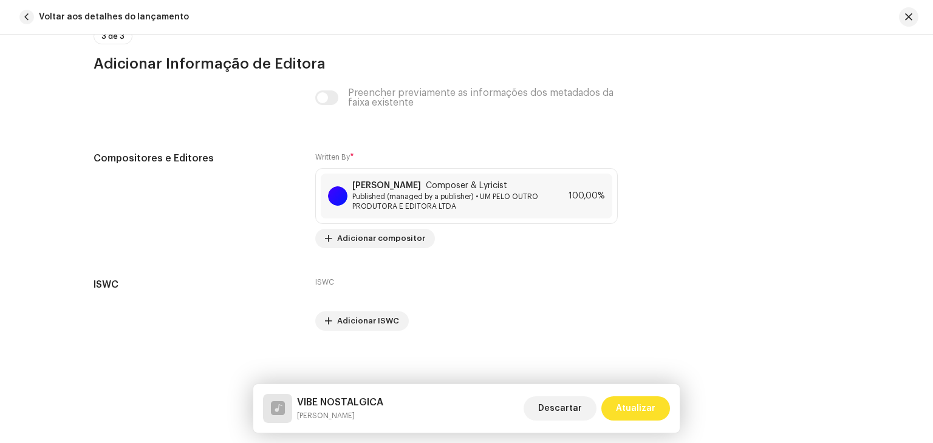
click at [647, 401] on span "Atualizar" at bounding box center [635, 409] width 39 height 24
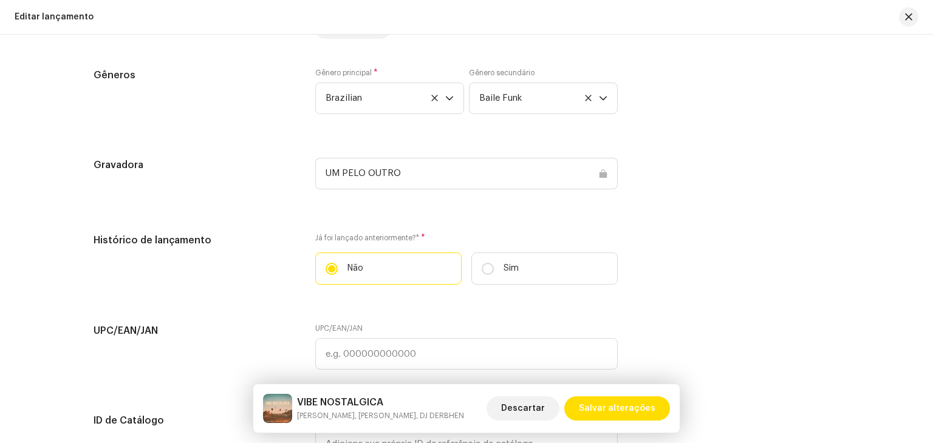
scroll to position [2211, 0]
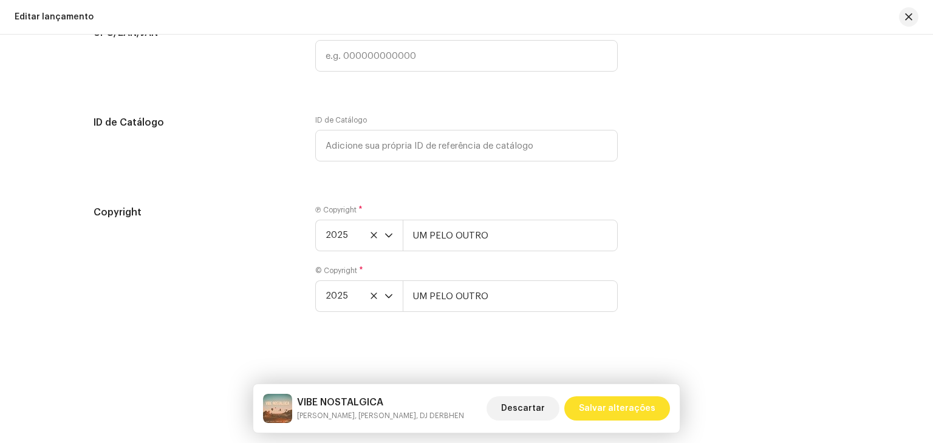
click at [632, 417] on span "Salvar alterações" at bounding box center [617, 409] width 77 height 24
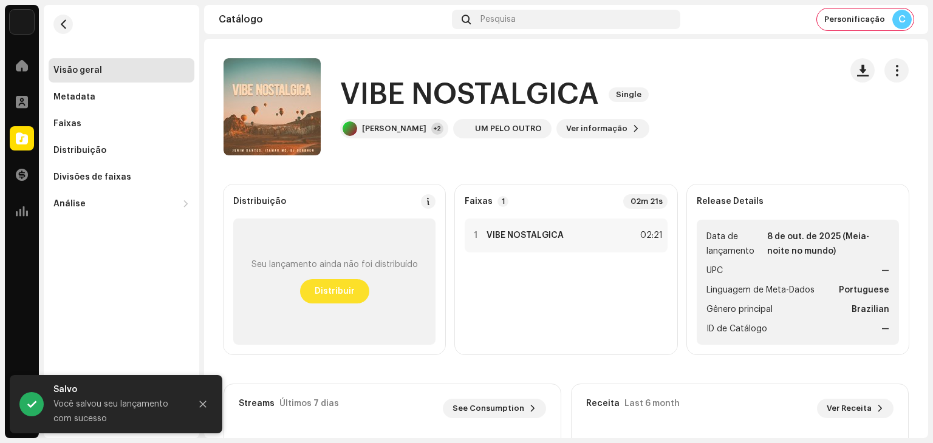
click at [323, 294] on span "Distribuir" at bounding box center [335, 291] width 40 height 24
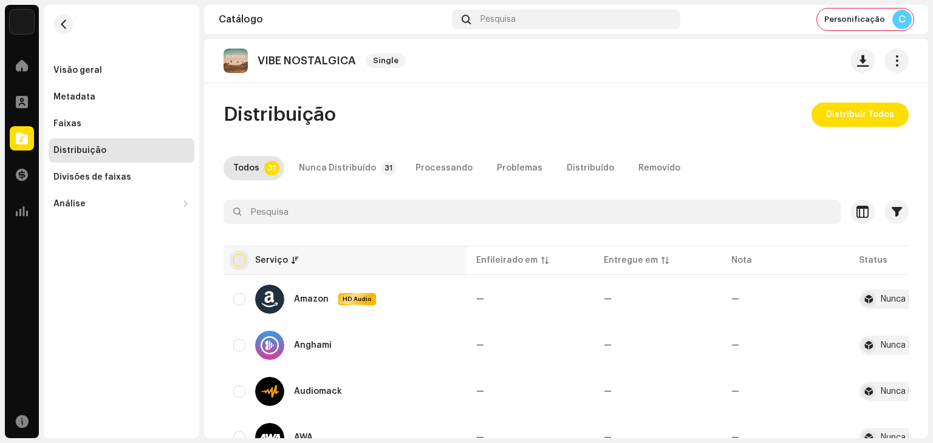
click at [243, 263] on input "checkbox" at bounding box center [239, 260] width 12 height 12
checkbox input "true"
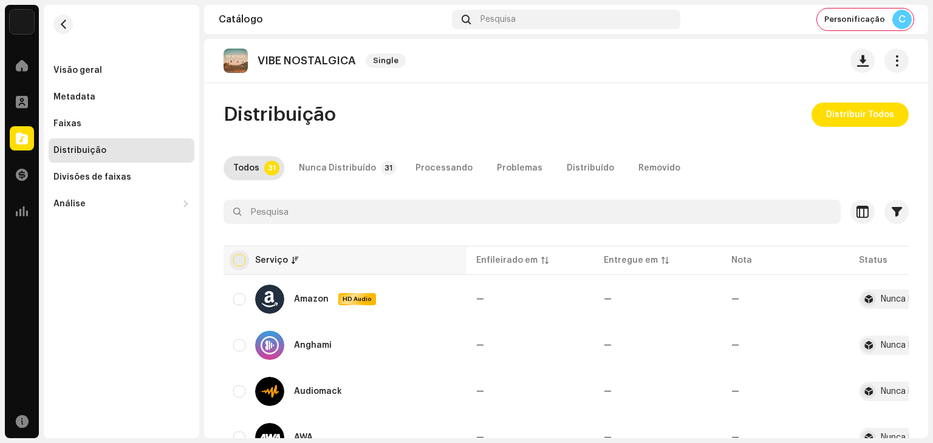
checkbox input "true"
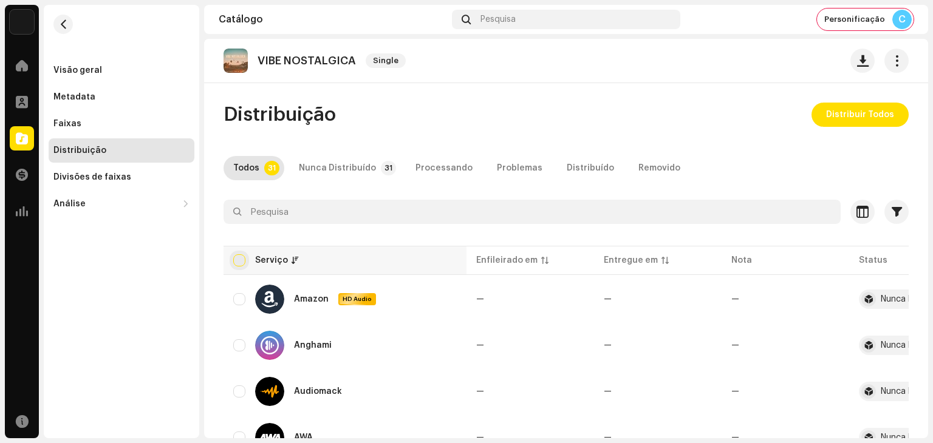
checkbox input "true"
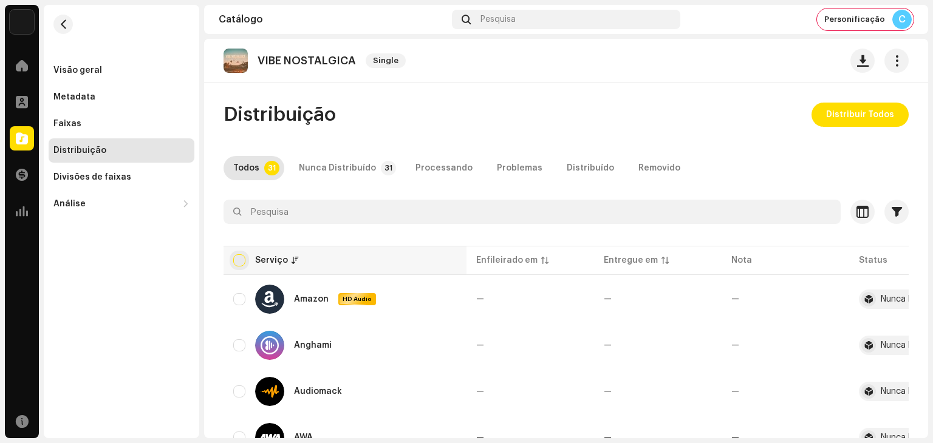
checkbox input "true"
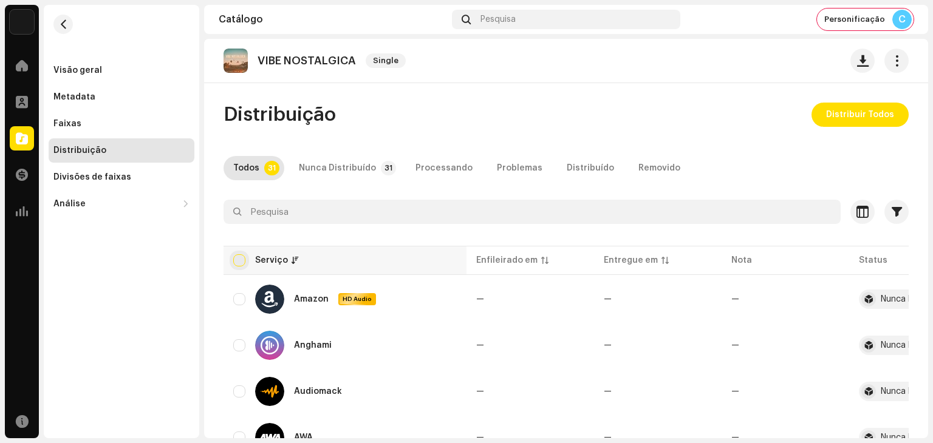
checkbox input "true"
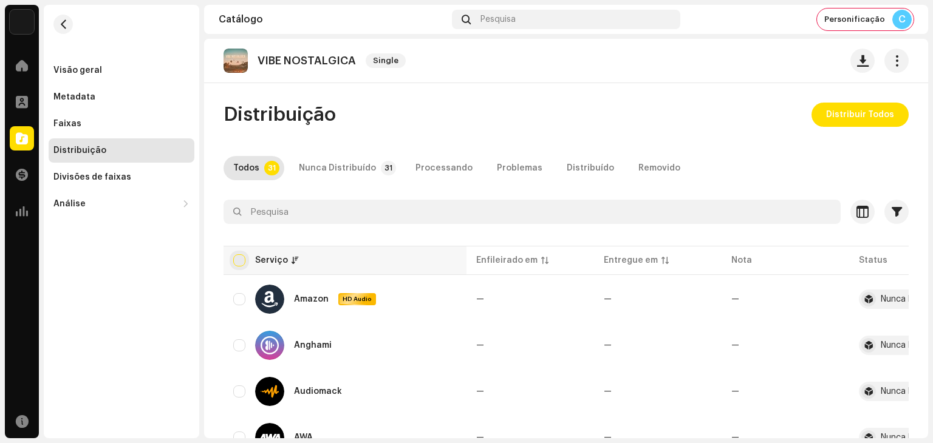
checkbox input "true"
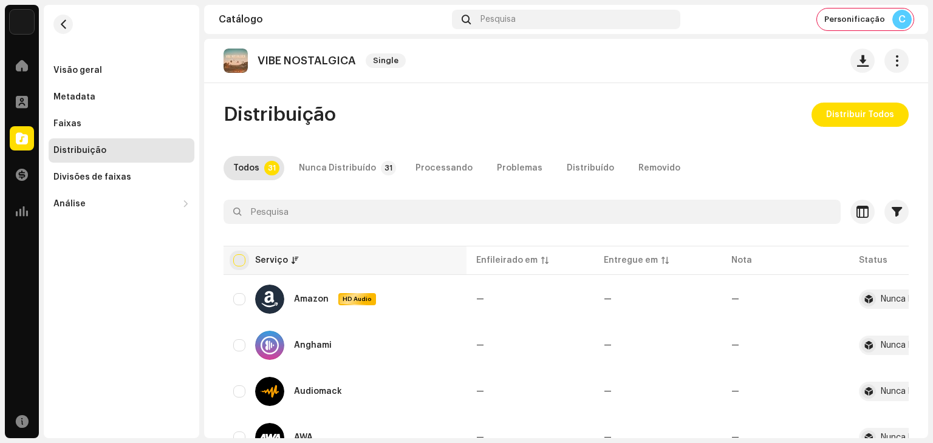
checkbox input "true"
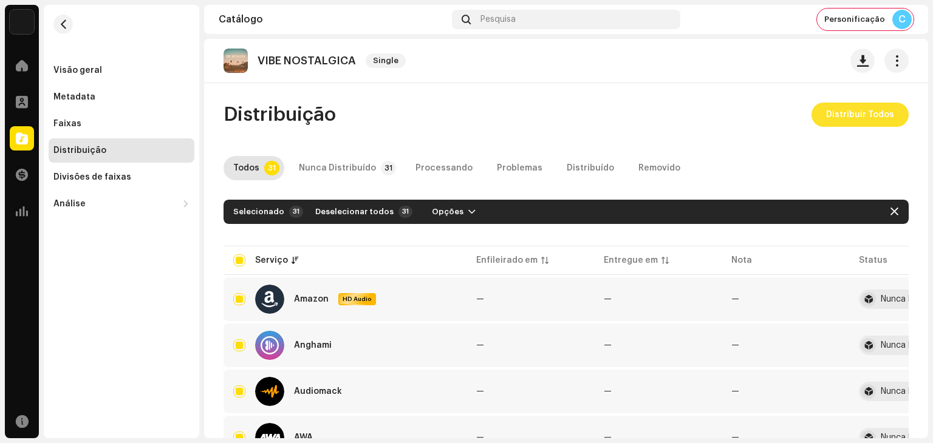
click at [865, 120] on span "Distribuir Todos" at bounding box center [860, 115] width 68 height 24
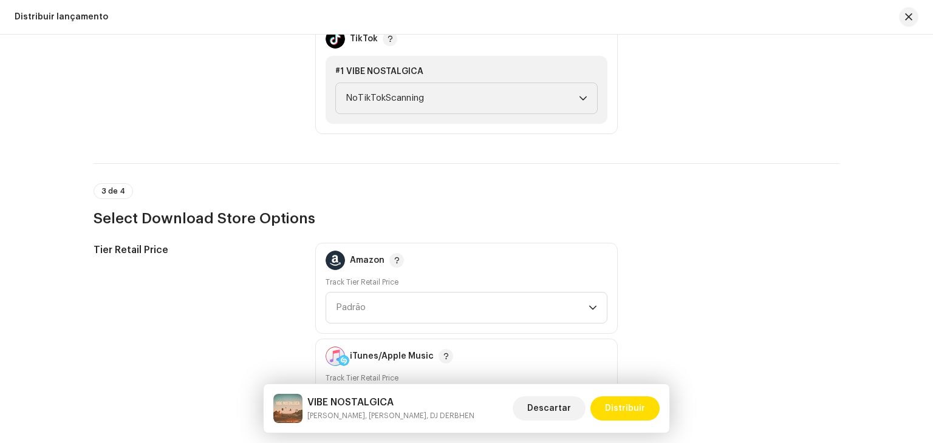
scroll to position [1527, 0]
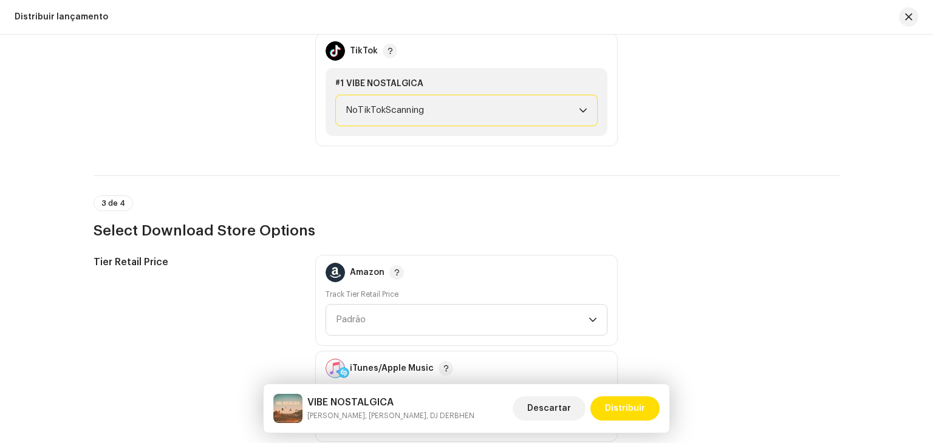
click at [449, 107] on span "NoTikTokScanning" at bounding box center [462, 110] width 233 height 30
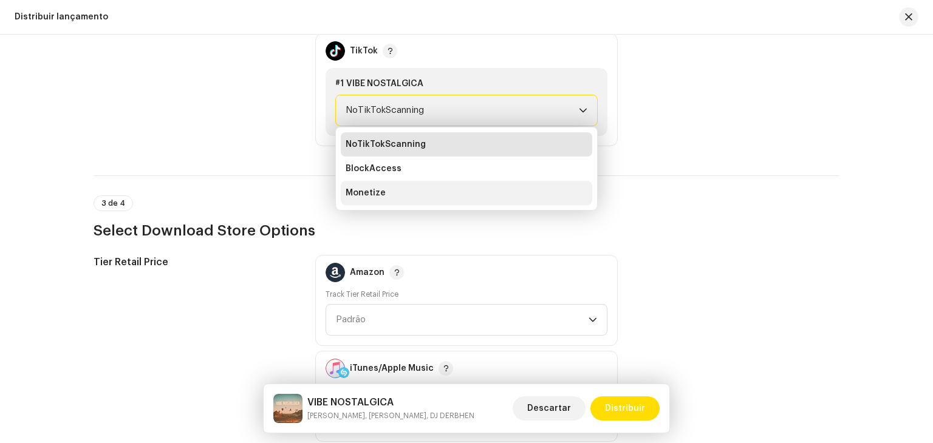
click at [386, 196] on li "Monetize" at bounding box center [466, 193] width 251 height 24
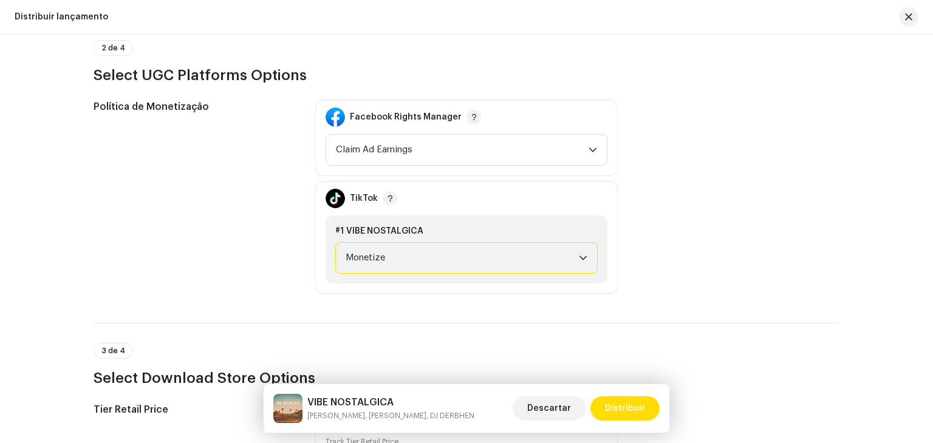
scroll to position [1345, 0]
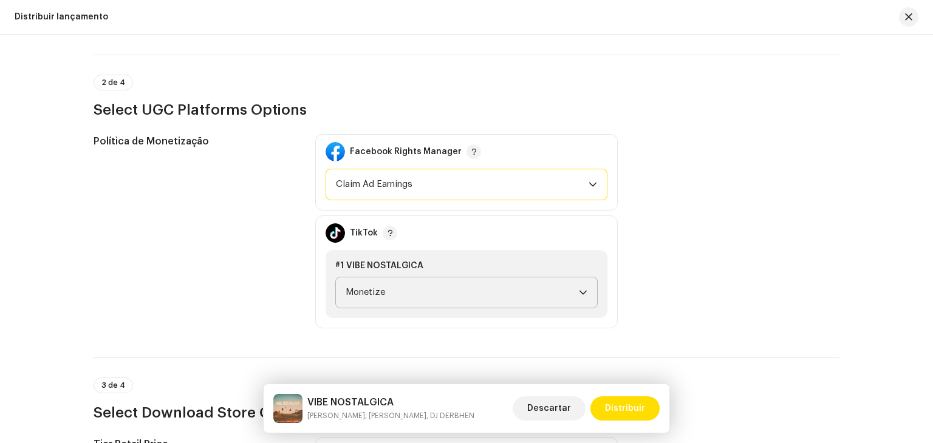
click at [390, 175] on span "Claim Ad Earnings" at bounding box center [462, 184] width 253 height 30
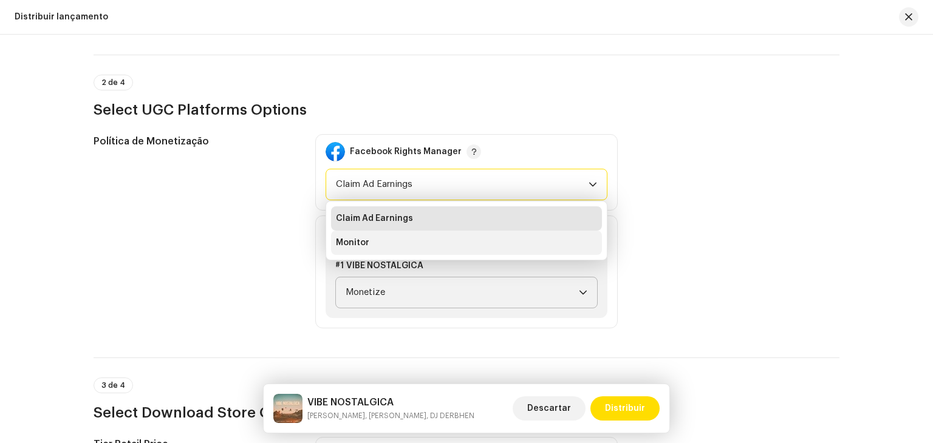
click at [391, 236] on li "Monitor" at bounding box center [466, 243] width 271 height 24
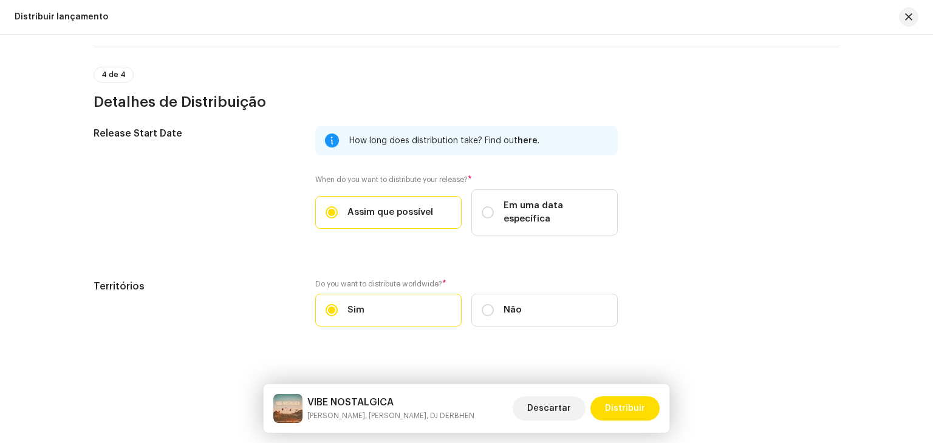
scroll to position [1952, 0]
click at [649, 406] on button "Distribuir" at bounding box center [624, 409] width 69 height 24
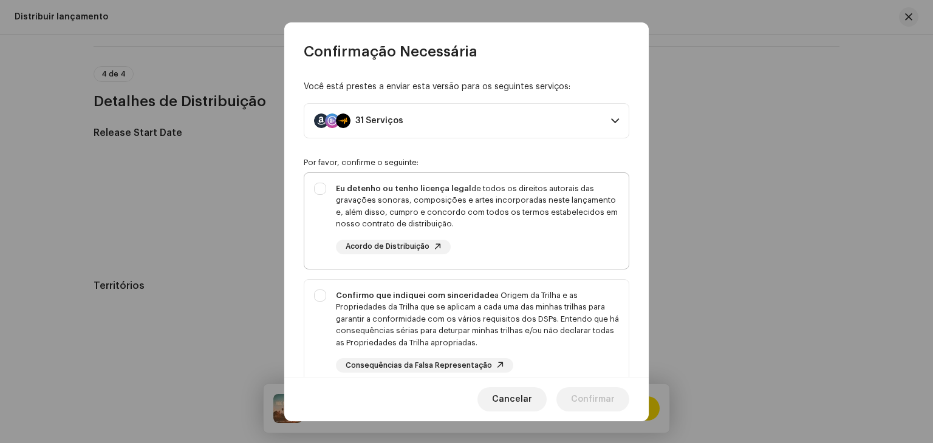
click at [367, 206] on div "Eu detenho ou tenho licença legal de todos os direitos autorais das gravações s…" at bounding box center [477, 206] width 283 height 47
checkbox input "true"
click at [344, 282] on div "Confirmo que indiquei com sinceridade a Origem da Trilha e as Propriedades da T…" at bounding box center [466, 331] width 324 height 103
checkbox input "true"
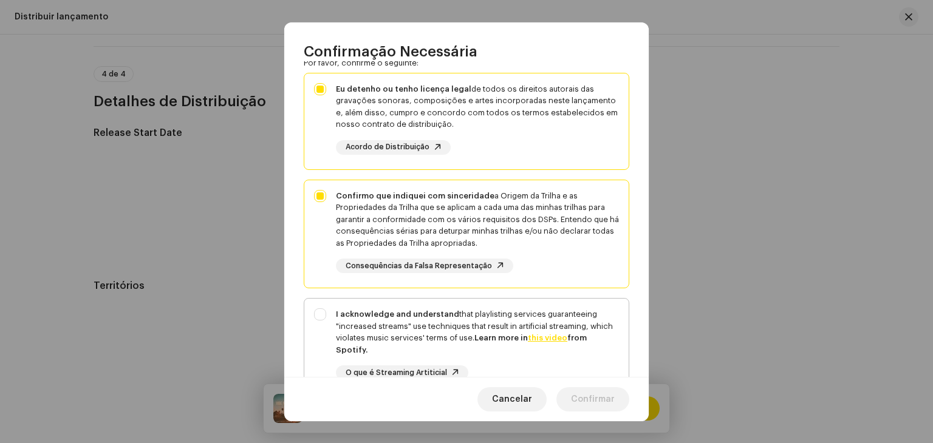
scroll to position [121, 0]
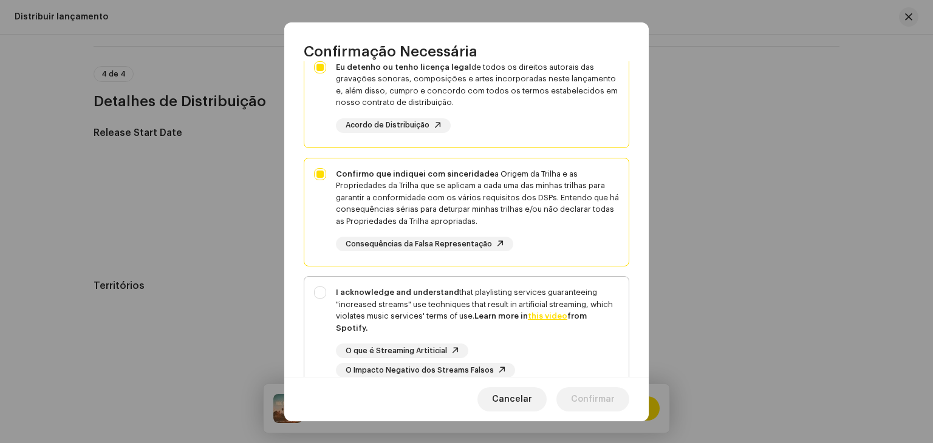
click at [355, 281] on div "I acknowledge and understand that playlisting services guaranteeing "increased …" at bounding box center [466, 332] width 324 height 111
checkbox input "true"
click at [590, 398] on span "Confirmar" at bounding box center [593, 399] width 44 height 24
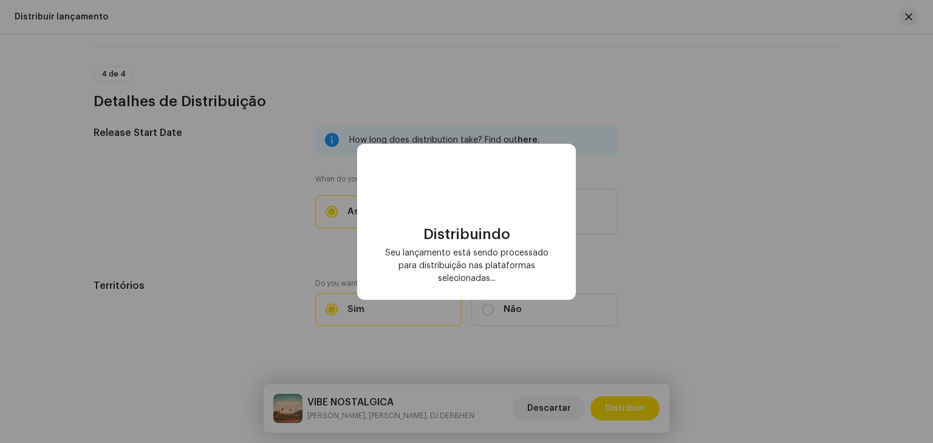
checkbox input "false"
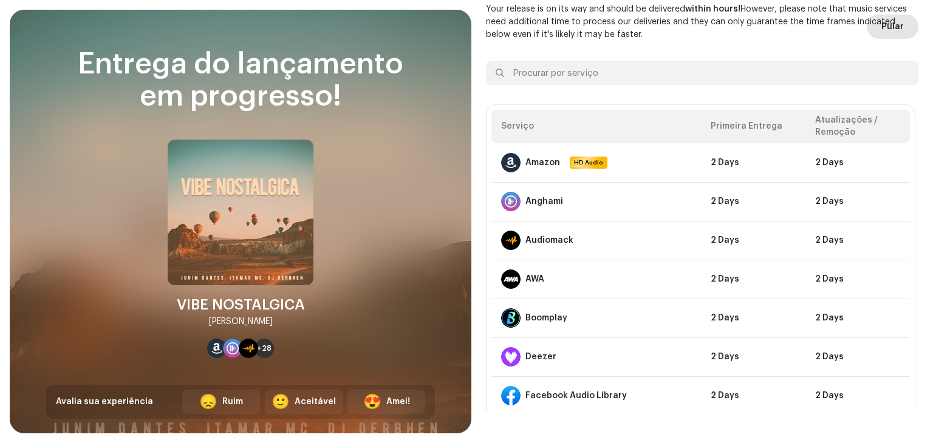
click at [898, 32] on span "Pular" at bounding box center [892, 27] width 22 height 24
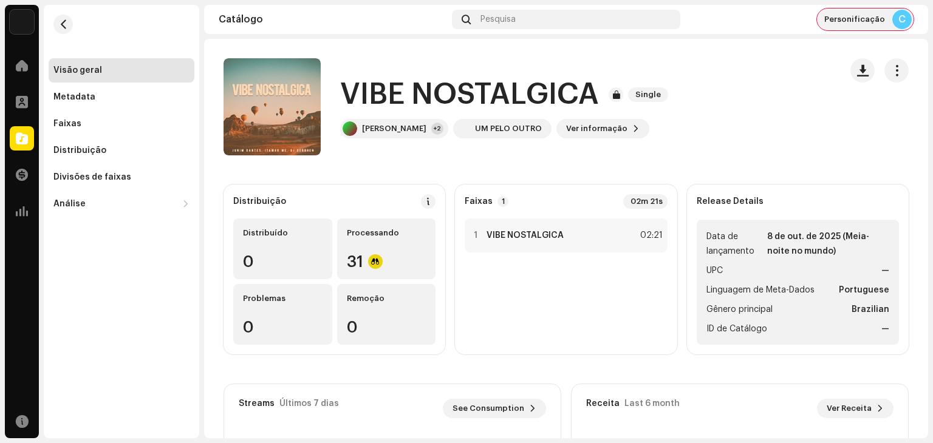
click at [884, 19] on span "Personificação" at bounding box center [854, 20] width 61 height 10
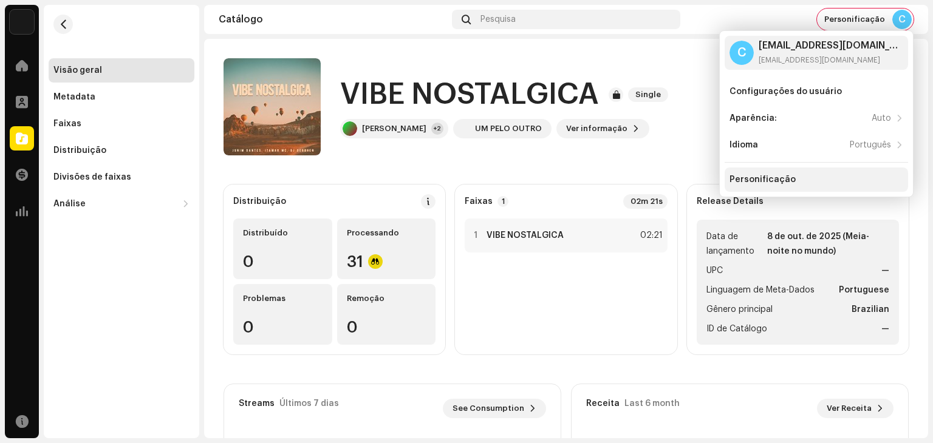
click at [781, 175] on div "Personificação" at bounding box center [762, 180] width 66 height 10
